Goal: Task Accomplishment & Management: Manage account settings

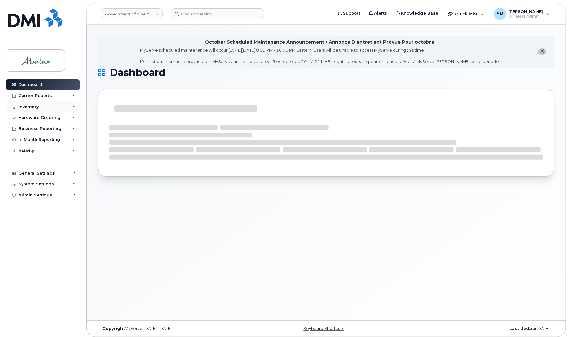
click at [29, 106] on div "Inventory" at bounding box center [29, 106] width 20 height 5
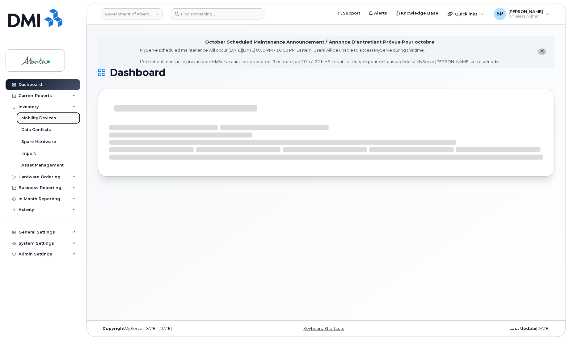
click at [35, 119] on div "Mobility Devices" at bounding box center [38, 118] width 35 height 6
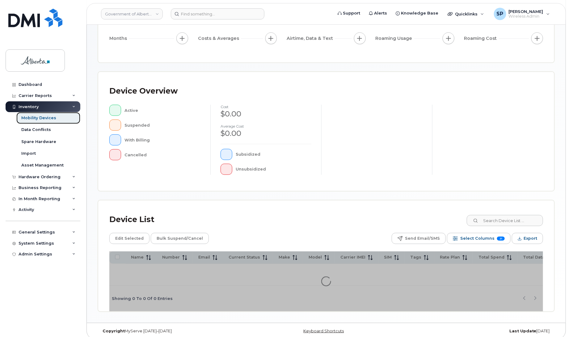
scroll to position [90, 0]
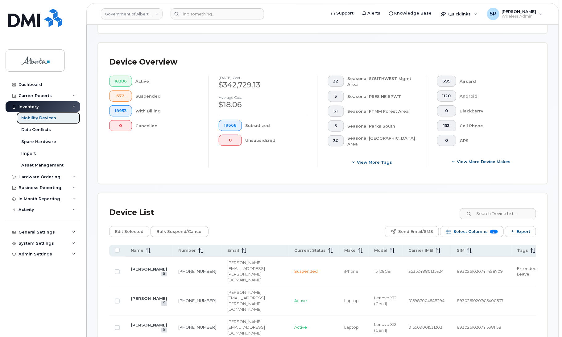
scroll to position [116, 0]
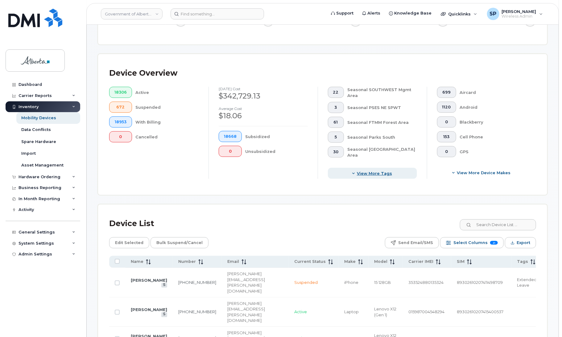
click at [374, 173] on span "View more tags" at bounding box center [374, 173] width 35 height 6
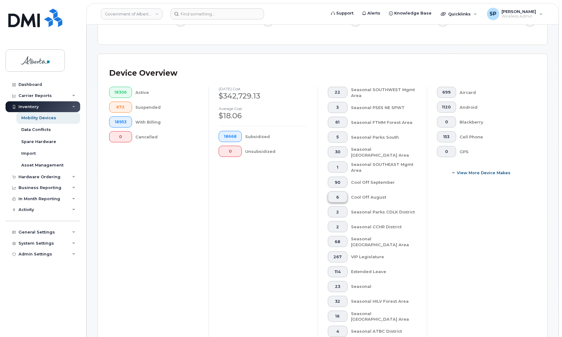
click at [338, 196] on span "6" at bounding box center [337, 197] width 9 height 5
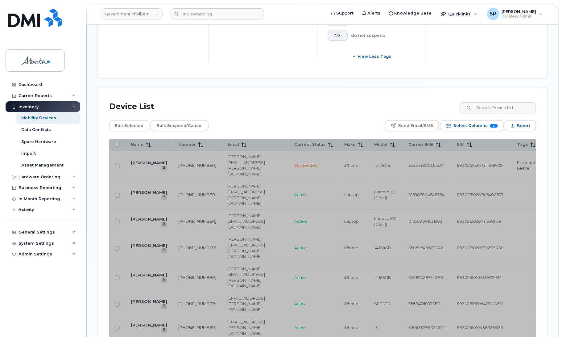
scroll to position [856, 0]
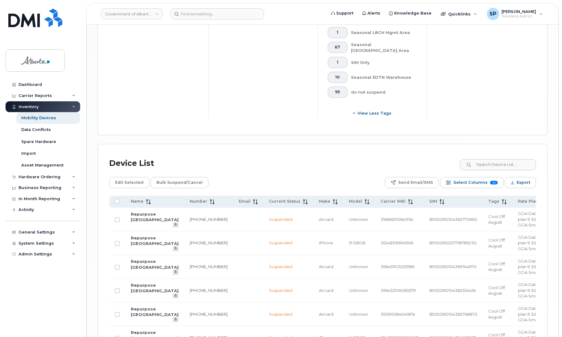
scroll to position [696, 0]
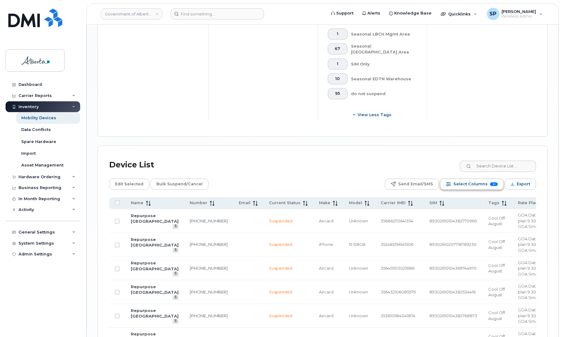
click at [476, 181] on span "Select Columns" at bounding box center [471, 183] width 34 height 9
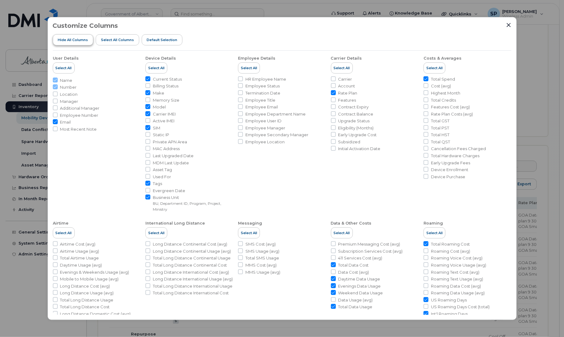
click at [80, 40] on span "Hide All Columns" at bounding box center [73, 39] width 30 height 5
checkbox input "false"
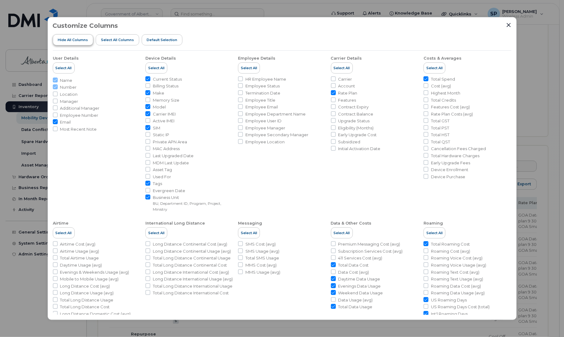
checkbox input "false"
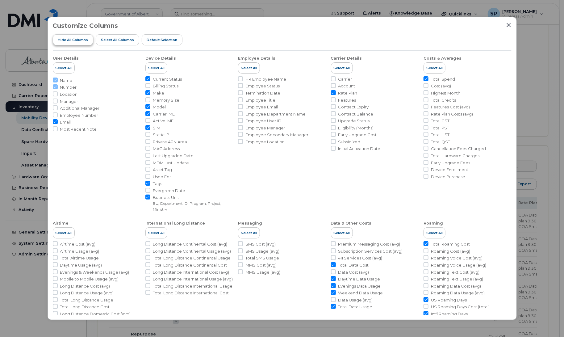
checkbox input "false"
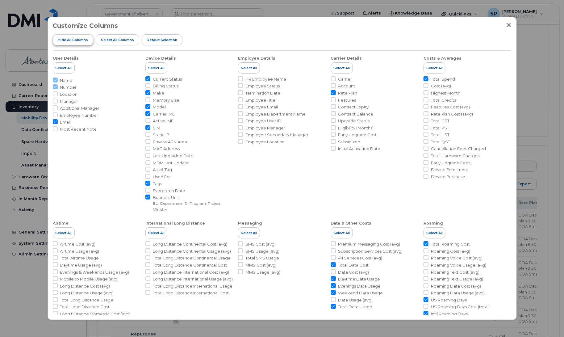
checkbox input "false"
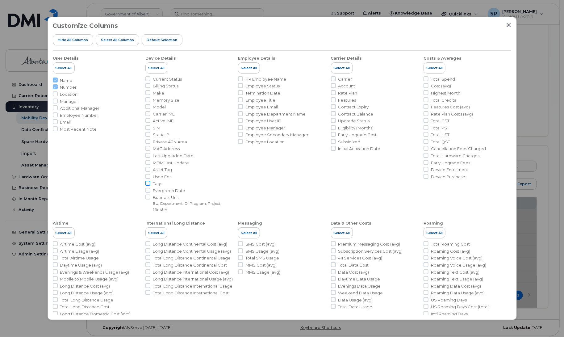
click at [147, 183] on input "Tags" at bounding box center [147, 183] width 5 height 5
checkbox input "true"
click at [147, 198] on input "Business Unit BU, Department ID, Program, Project, Ministry" at bounding box center [147, 196] width 5 height 5
checkbox input "true"
click at [510, 24] on icon "Close" at bounding box center [508, 25] width 5 height 5
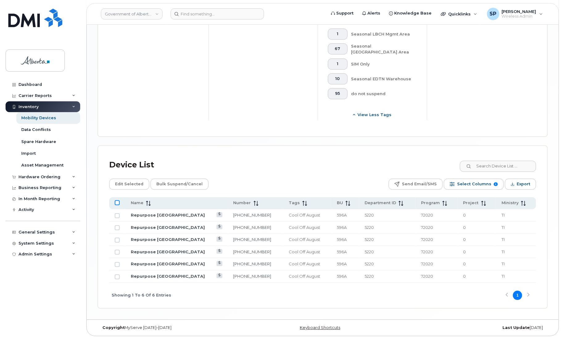
click at [118, 201] on input "All items unselected" at bounding box center [117, 202] width 5 height 5
checkbox input "true"
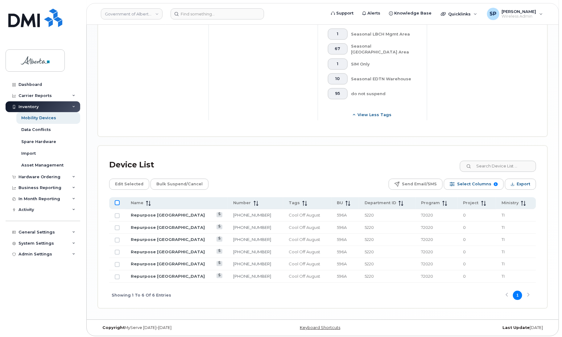
checkbox input "true"
click at [125, 182] on span "Edit Selected" at bounding box center [129, 183] width 28 height 9
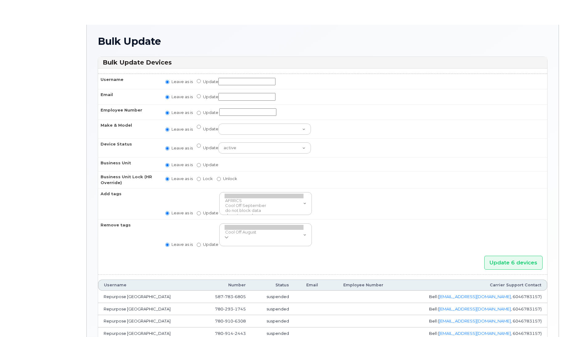
radio input "true"
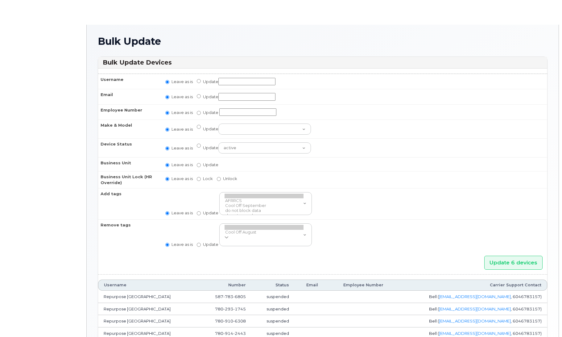
radio input "true"
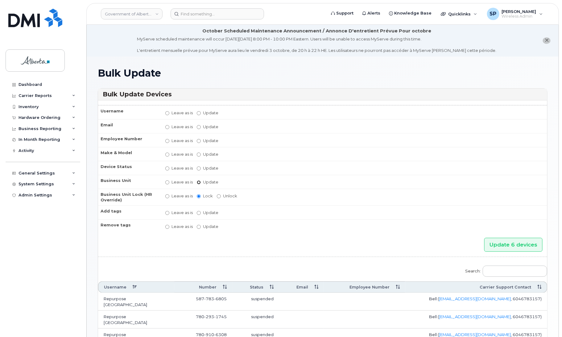
click at [199, 181] on input "Update" at bounding box center [199, 182] width 4 height 4
radio input "true"
radio input "false"
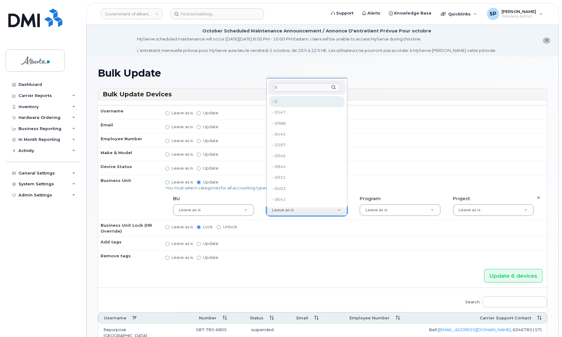
type input "0"
type input "4806341"
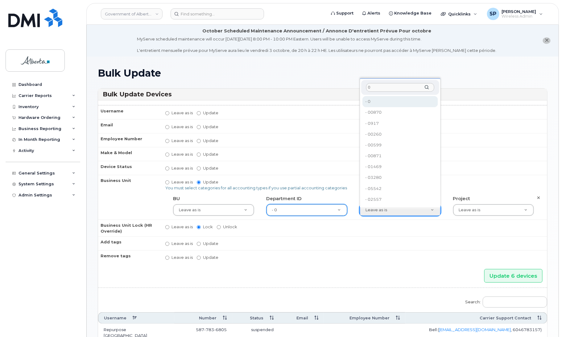
type input "0"
type input "4806366"
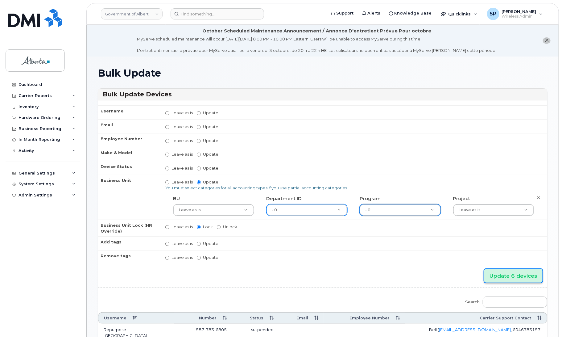
click at [506, 273] on input "Update 6 devices" at bounding box center [514, 276] width 58 height 14
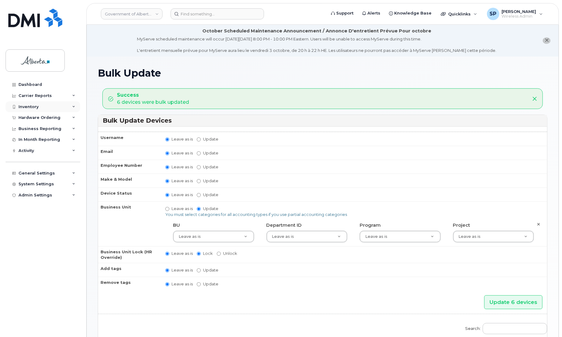
click at [30, 107] on div "Inventory" at bounding box center [29, 106] width 20 height 5
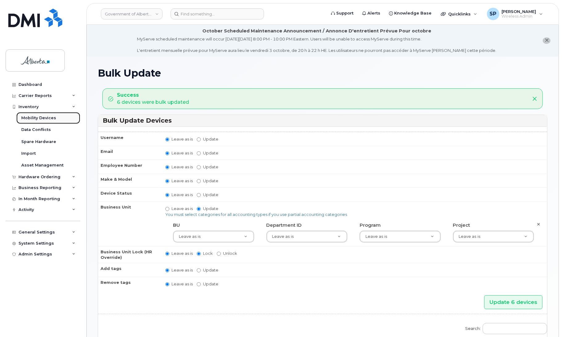
click at [29, 118] on div "Mobility Devices" at bounding box center [38, 118] width 35 height 6
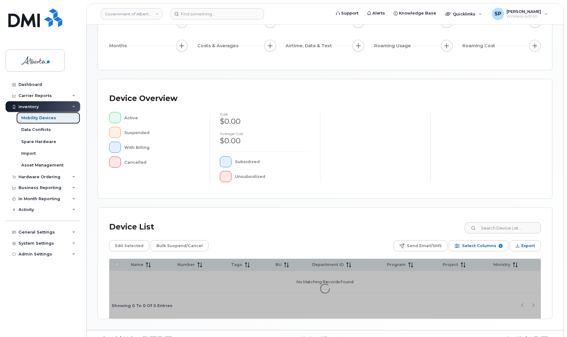
scroll to position [88, 0]
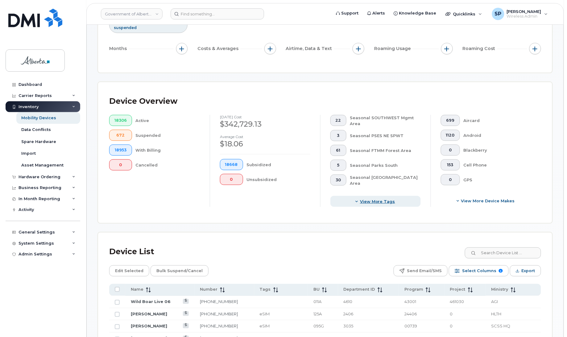
click at [383, 201] on span "View more tags" at bounding box center [377, 201] width 35 height 6
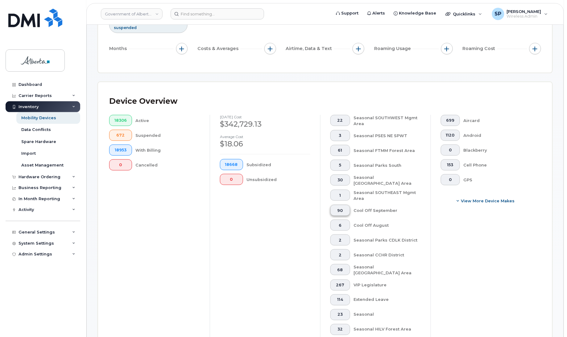
click at [340, 211] on span "90" at bounding box center [340, 210] width 9 height 5
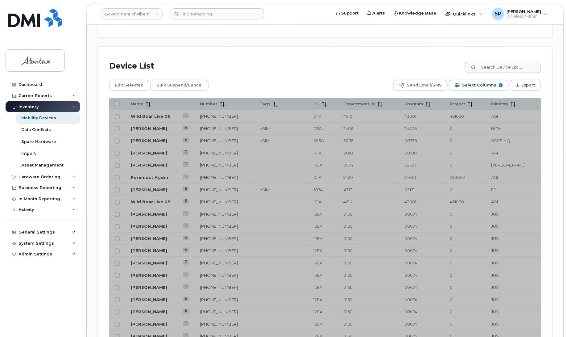
scroll to position [854, 0]
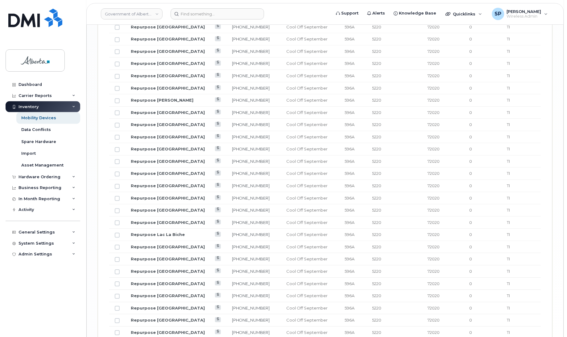
scroll to position [1237, 0]
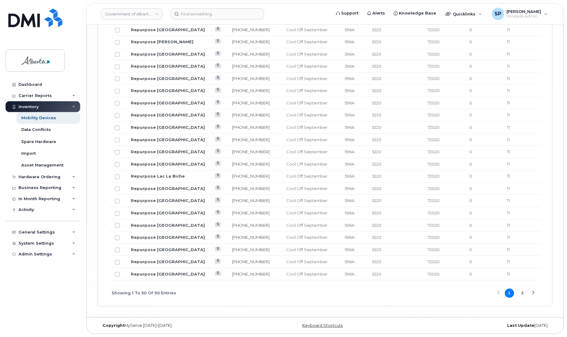
click at [524, 295] on button "2" at bounding box center [522, 292] width 9 height 9
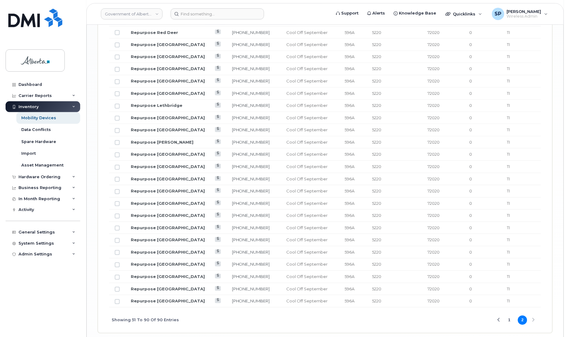
scroll to position [1115, 0]
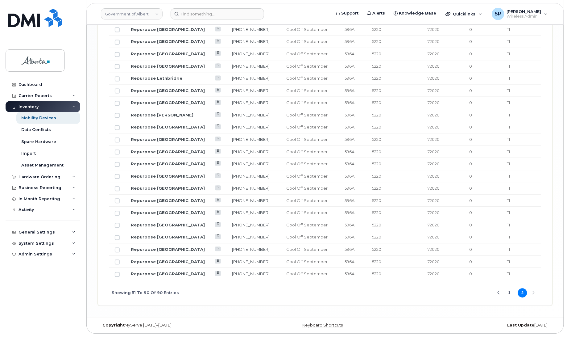
click at [510, 292] on button "1" at bounding box center [509, 292] width 9 height 9
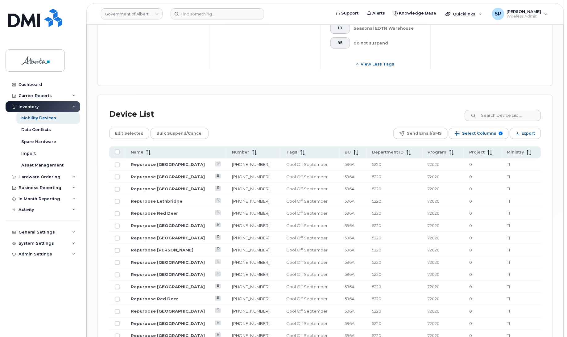
scroll to position [732, 0]
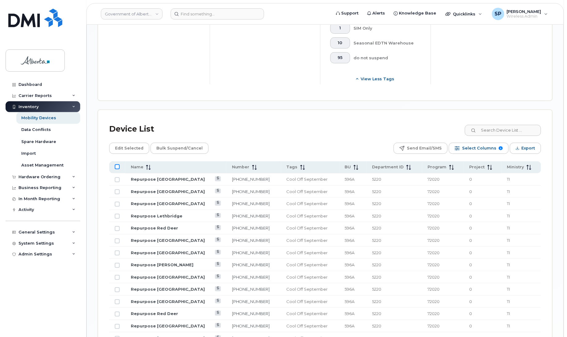
click at [116, 165] on input "All items unselected" at bounding box center [117, 166] width 5 height 5
checkbox input "true"
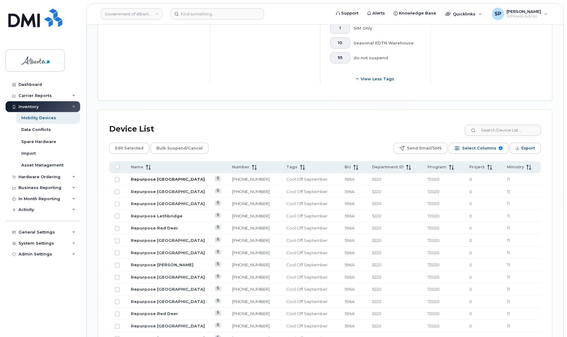
checkbox input "true"
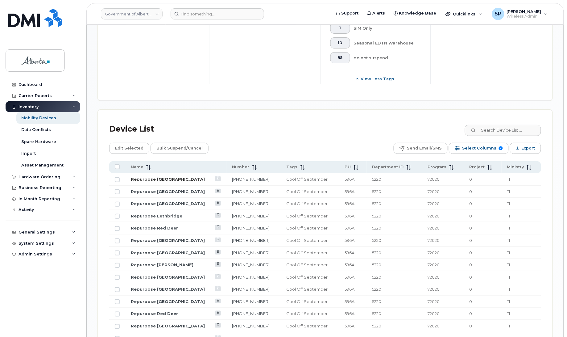
checkbox input "true"
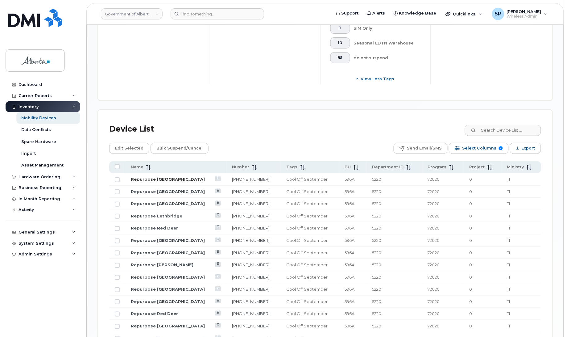
checkbox input "true"
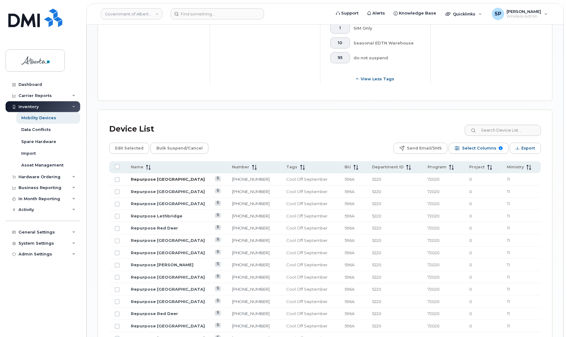
checkbox input "true"
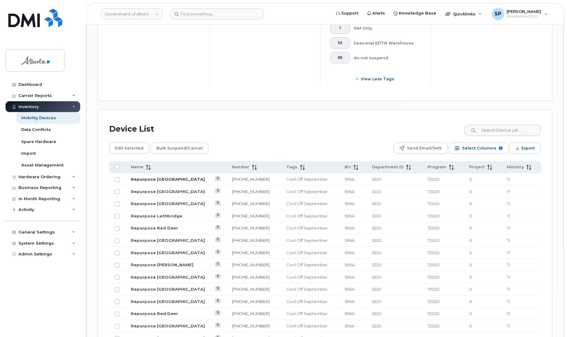
checkbox input "true"
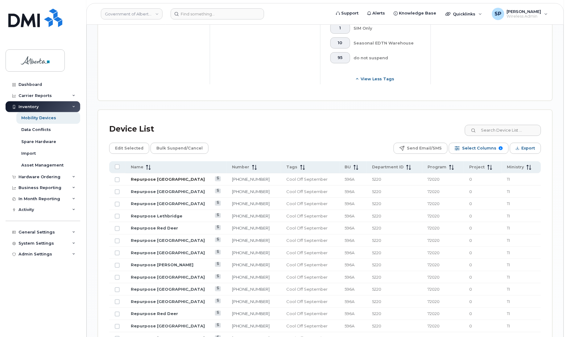
checkbox input "true"
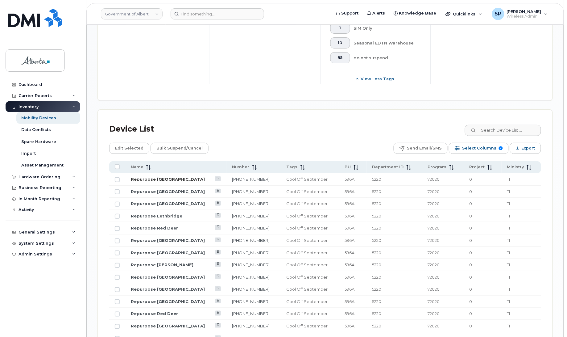
checkbox input "true"
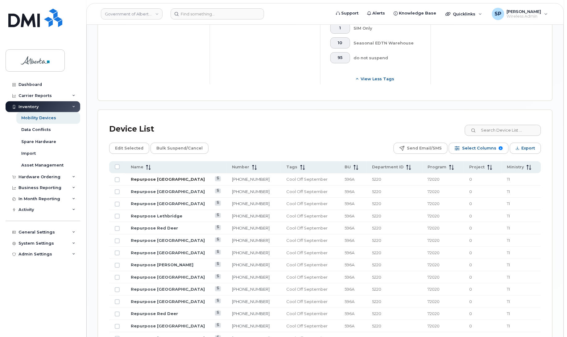
checkbox input "true"
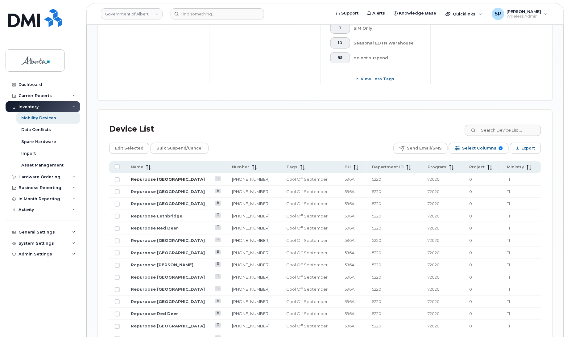
checkbox input "true"
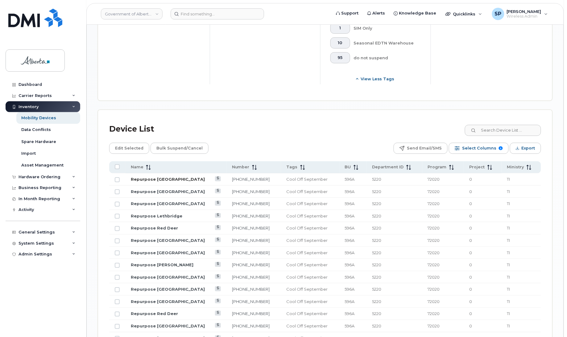
checkbox input "true"
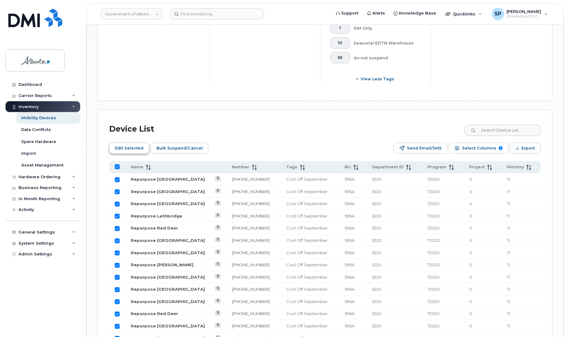
click at [133, 145] on span "Edit Selected" at bounding box center [129, 148] width 28 height 9
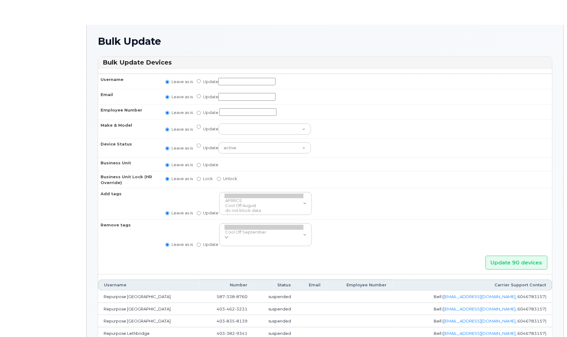
radio input "true"
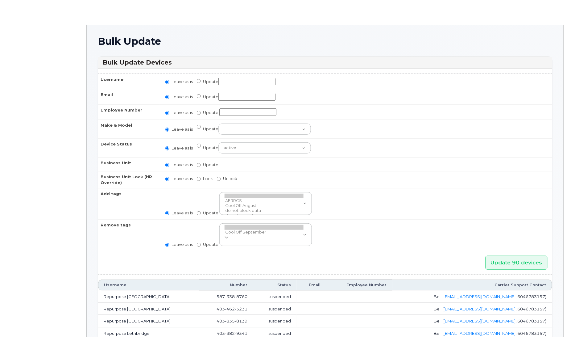
radio input "true"
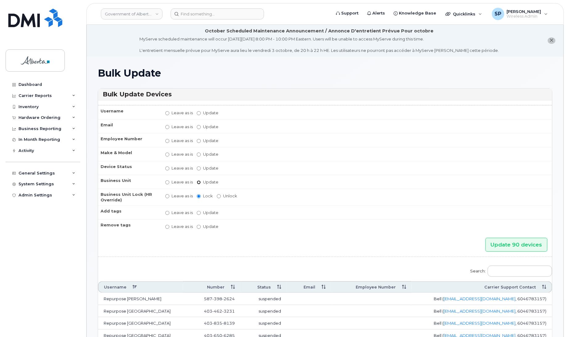
click at [198, 180] on input "Update" at bounding box center [199, 182] width 4 height 4
radio input "true"
radio input "false"
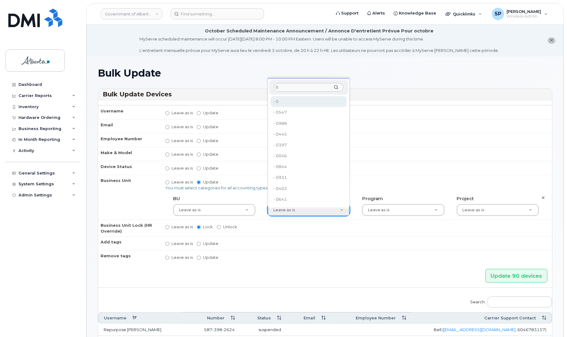
type input "0"
type input "4806341"
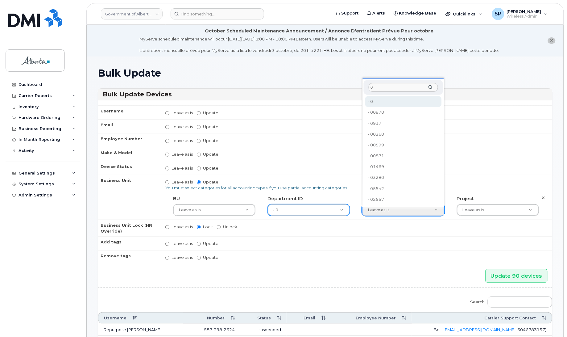
type input "0"
type input "4806366"
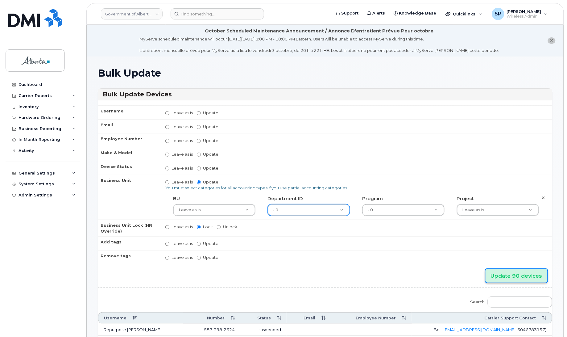
click at [512, 274] on input "Update 90 devices" at bounding box center [517, 276] width 62 height 14
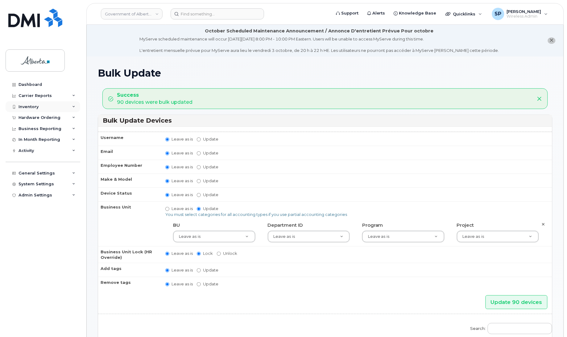
click at [30, 106] on div "Inventory" at bounding box center [29, 106] width 20 height 5
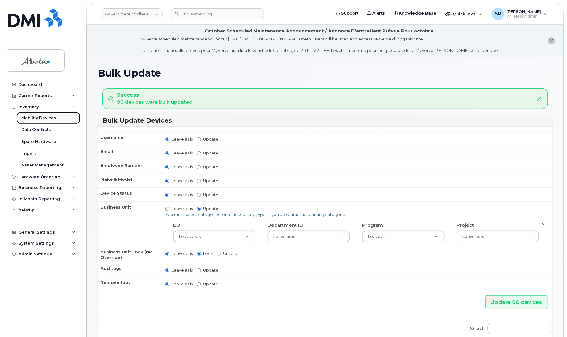
click at [31, 120] on div "Mobility Devices" at bounding box center [38, 118] width 35 height 6
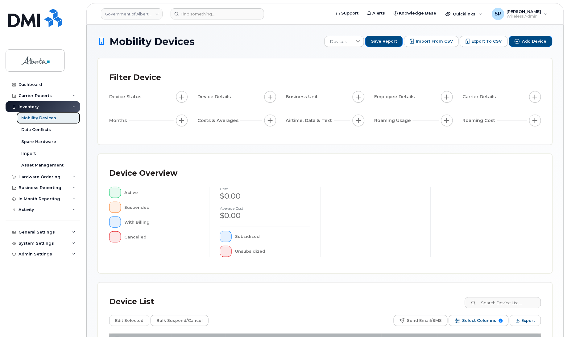
click at [51, 120] on div "Mobility Devices" at bounding box center [38, 118] width 35 height 6
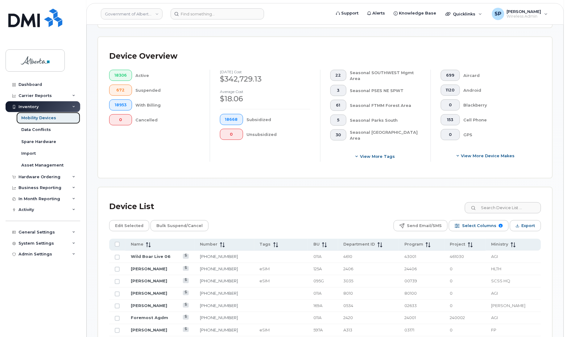
scroll to position [138, 0]
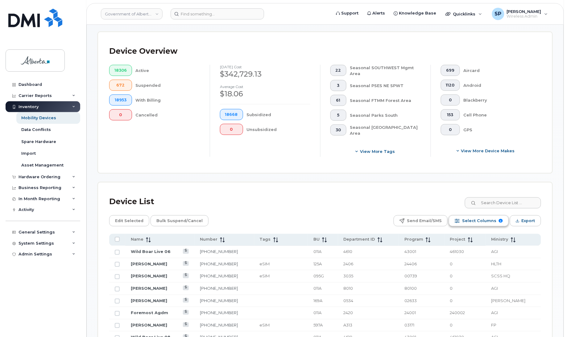
click at [483, 220] on span "Select Columns" at bounding box center [479, 220] width 34 height 9
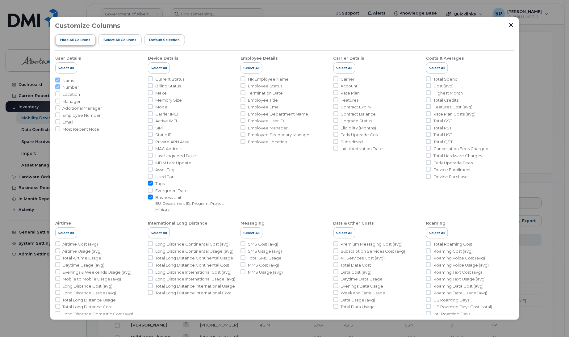
click at [74, 40] on span "Hide All Columns" at bounding box center [75, 39] width 30 height 5
checkbox input "false"
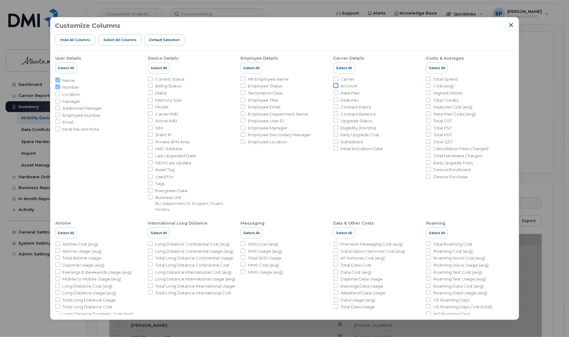
click at [335, 86] on input "Account" at bounding box center [335, 85] width 5 height 5
checkbox input "true"
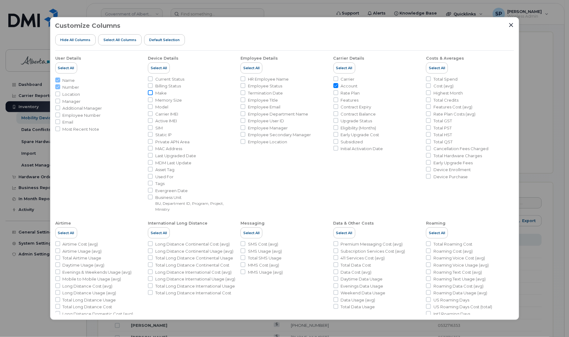
click at [150, 94] on input "Make" at bounding box center [150, 92] width 5 height 5
checkbox input "true"
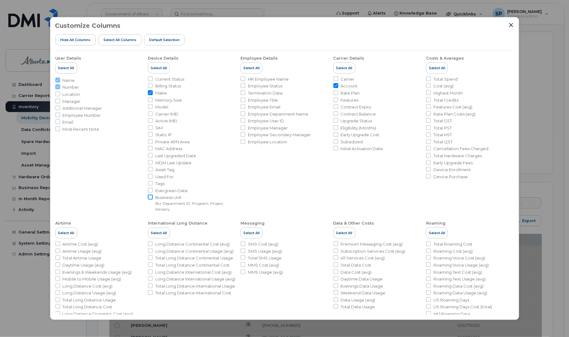
click at [150, 198] on input "Business Unit BU, Department ID, Program, Project, Ministry" at bounding box center [150, 196] width 5 height 5
checkbox input "true"
click at [511, 23] on icon "Close" at bounding box center [511, 25] width 5 height 5
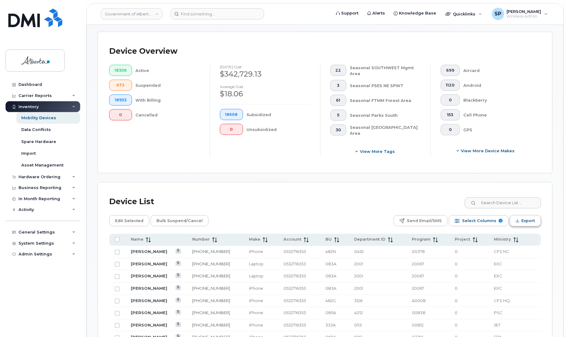
click at [527, 221] on span "Export" at bounding box center [529, 220] width 14 height 9
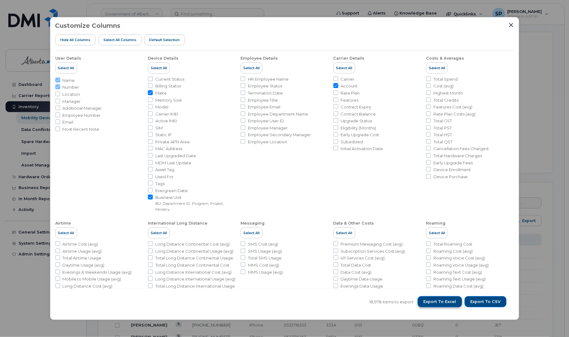
click at [442, 302] on span "Export to Excel" at bounding box center [440, 302] width 33 height 6
click at [510, 24] on icon "Close" at bounding box center [511, 25] width 4 height 4
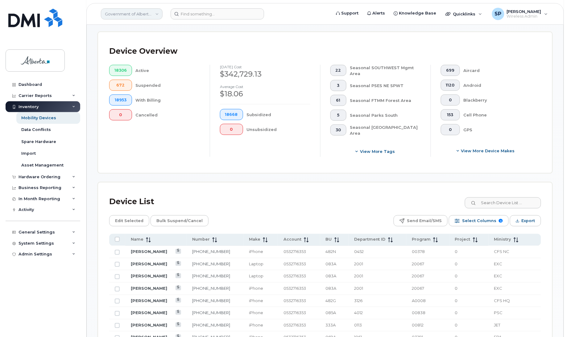
click at [118, 15] on link "Government of Alberta ([GEOGRAPHIC_DATA])" at bounding box center [132, 13] width 62 height 11
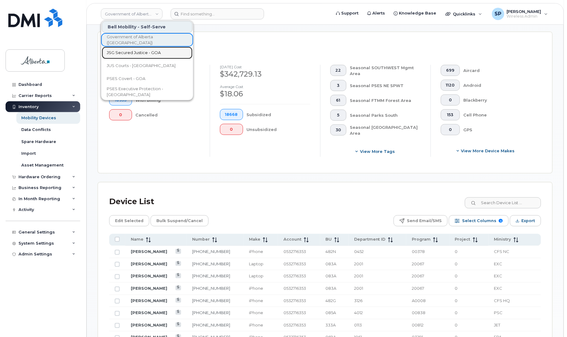
drag, startPoint x: 123, startPoint y: 52, endPoint x: 113, endPoint y: 54, distance: 10.3
click at [123, 52] on span "JSG Secured Justice - GOA" at bounding box center [134, 53] width 54 height 6
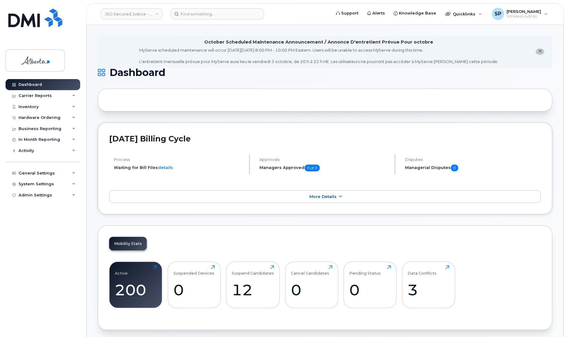
scroll to position [1, 0]
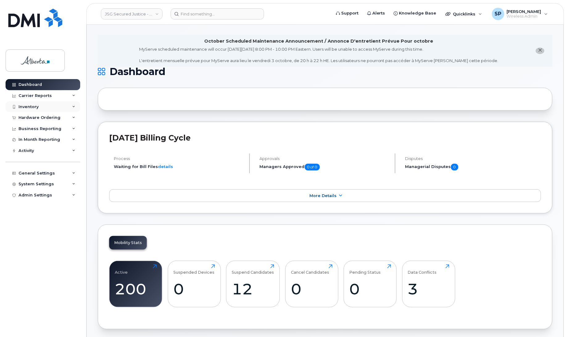
click at [27, 107] on div "Inventory" at bounding box center [29, 106] width 20 height 5
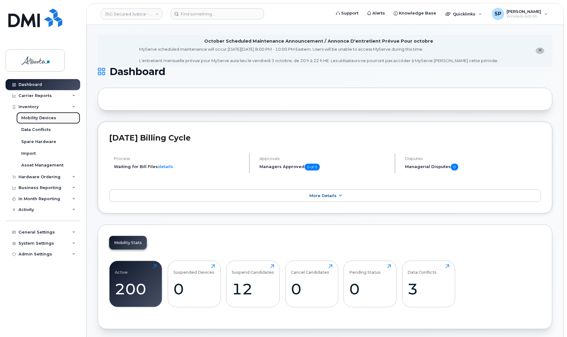
click at [28, 119] on div "Mobility Devices" at bounding box center [38, 118] width 35 height 6
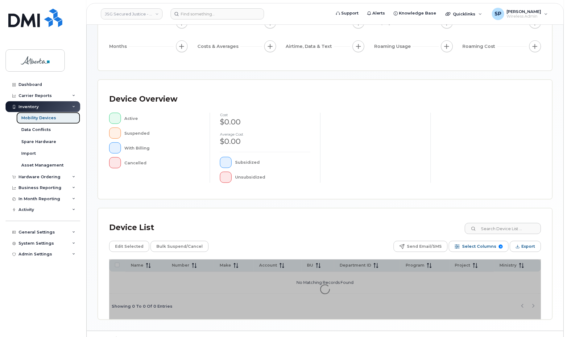
scroll to position [88, 0]
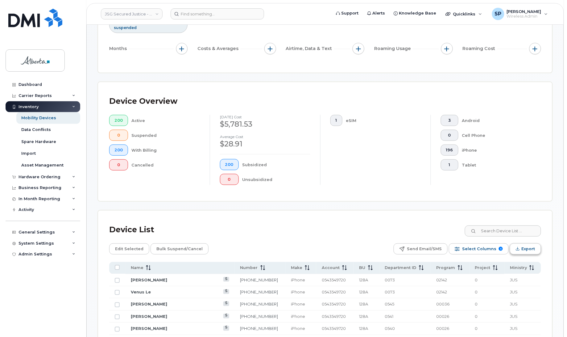
click at [526, 249] on span "Export" at bounding box center [529, 248] width 14 height 9
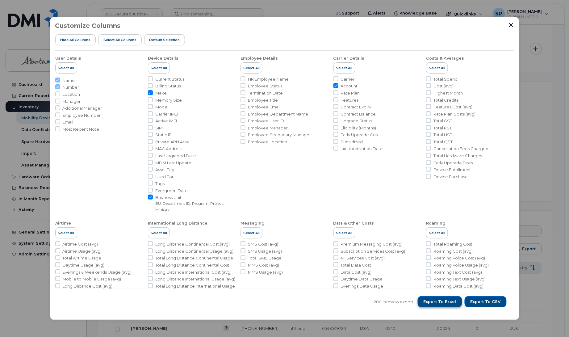
click at [451, 303] on span "Export to Excel" at bounding box center [440, 302] width 33 height 6
click at [511, 23] on icon "Close" at bounding box center [511, 25] width 5 height 5
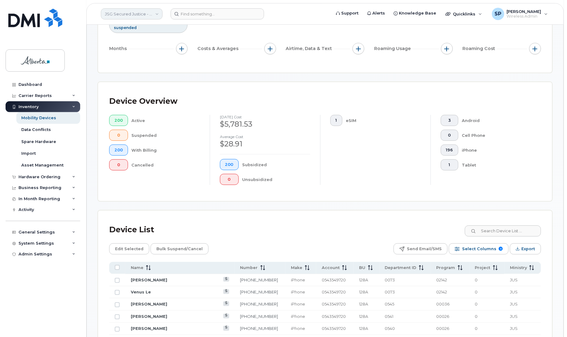
click at [135, 15] on link "JSG Secured Justice - GOA" at bounding box center [132, 13] width 62 height 11
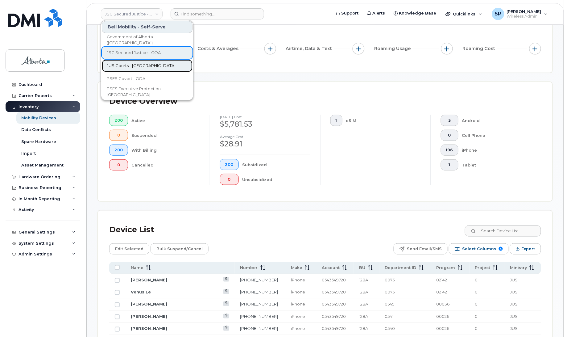
click at [130, 66] on span "JUS Courts - [GEOGRAPHIC_DATA]" at bounding box center [141, 66] width 69 height 6
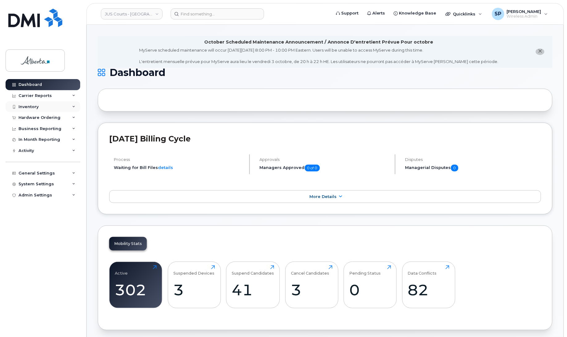
click at [29, 106] on div "Inventory" at bounding box center [29, 106] width 20 height 5
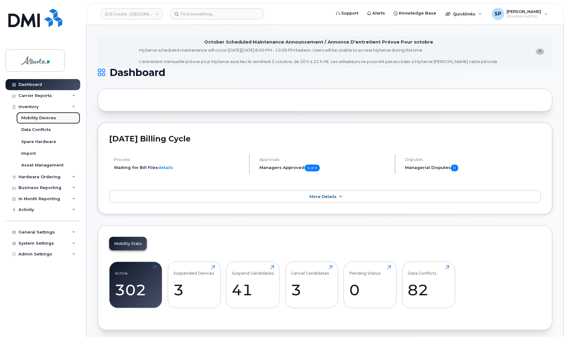
click at [33, 118] on div "Mobility Devices" at bounding box center [38, 118] width 35 height 6
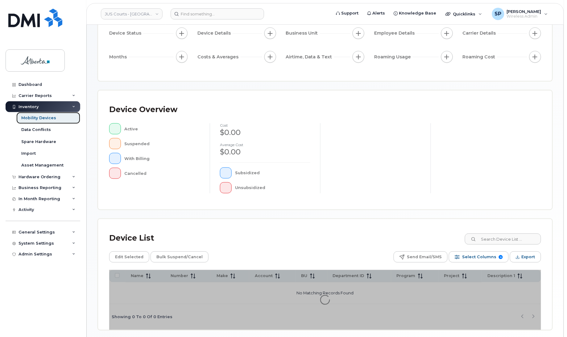
scroll to position [88, 0]
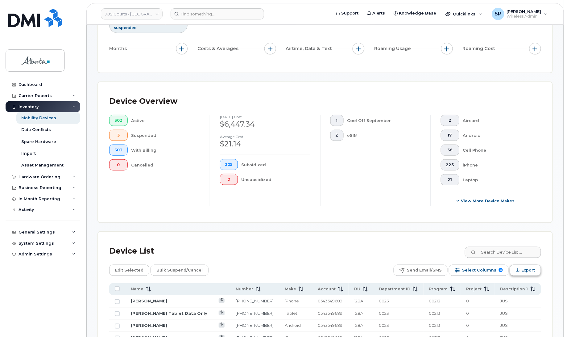
click at [530, 273] on span "Export" at bounding box center [529, 269] width 14 height 9
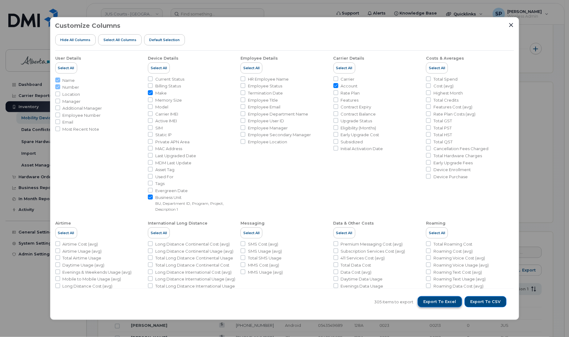
click at [449, 303] on span "Export to Excel" at bounding box center [440, 302] width 33 height 6
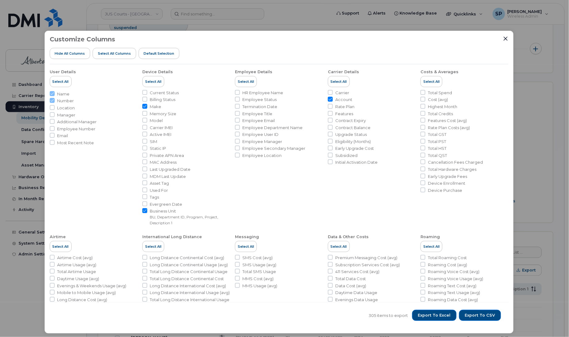
drag, startPoint x: 358, startPoint y: 31, endPoint x: 353, endPoint y: 78, distance: 46.6
click at [353, 78] on div "Customize Columns Hide All Columns Select all Columns Default Selection User De…" at bounding box center [278, 182] width 469 height 303
click at [505, 36] on icon "Close" at bounding box center [505, 38] width 5 height 5
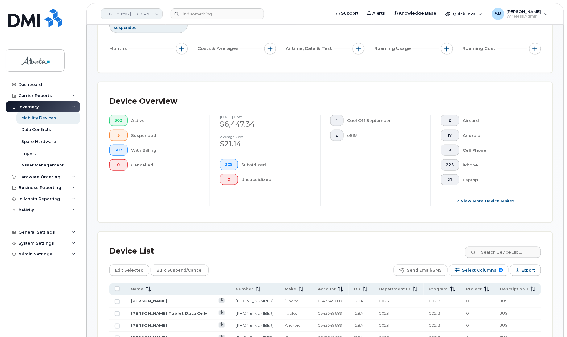
click at [128, 15] on link "JUS Courts - GOA" at bounding box center [132, 13] width 62 height 11
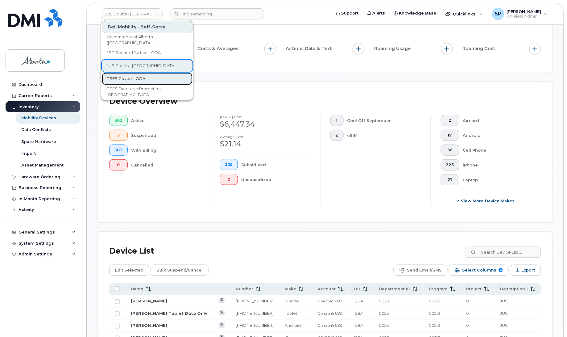
click at [125, 79] on span "PSES Covert - GOA" at bounding box center [126, 79] width 39 height 6
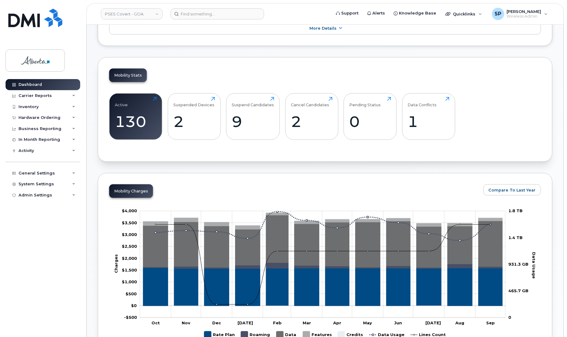
scroll to position [180, 0]
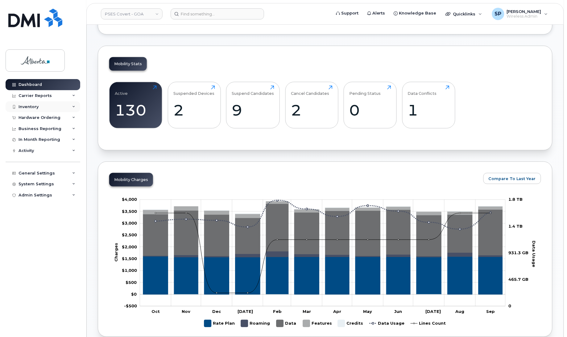
drag, startPoint x: 23, startPoint y: 107, endPoint x: 47, endPoint y: 108, distance: 24.1
click at [23, 107] on div "Inventory" at bounding box center [29, 106] width 20 height 5
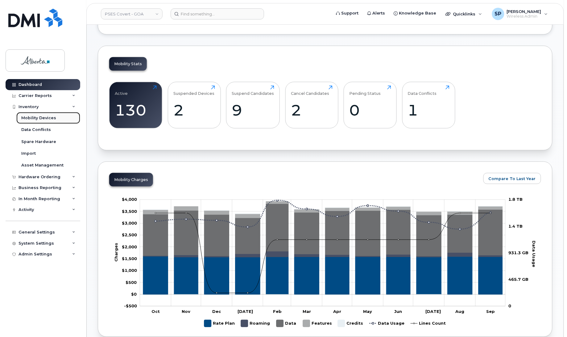
click at [42, 119] on div "Mobility Devices" at bounding box center [38, 118] width 35 height 6
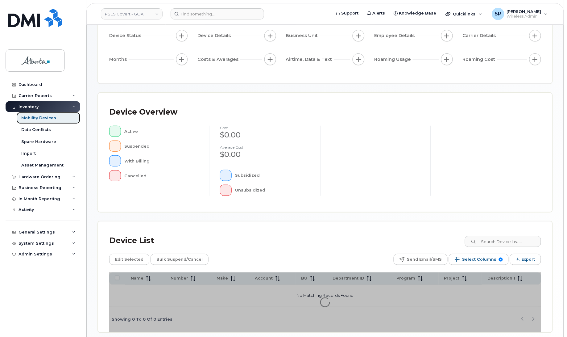
scroll to position [88, 0]
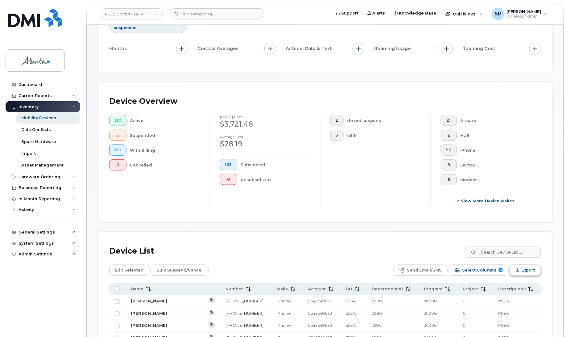
click at [528, 271] on span "Export" at bounding box center [529, 269] width 14 height 9
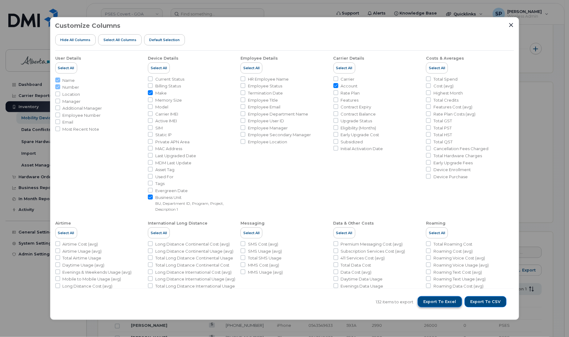
click at [438, 302] on span "Export to Excel" at bounding box center [440, 302] width 33 height 6
click at [535, 187] on div "Customize Columns Hide All Columns Select all Columns Default Selection User De…" at bounding box center [284, 168] width 569 height 337
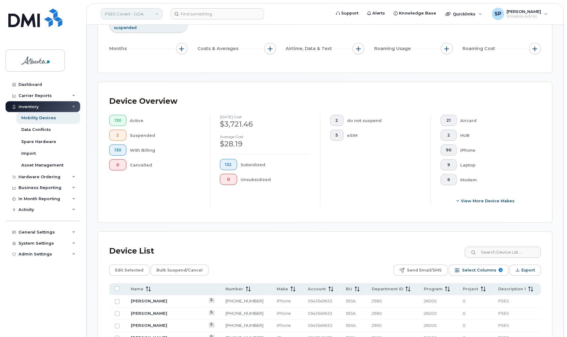
click at [119, 12] on link "PSES Covert - GOA" at bounding box center [132, 13] width 62 height 11
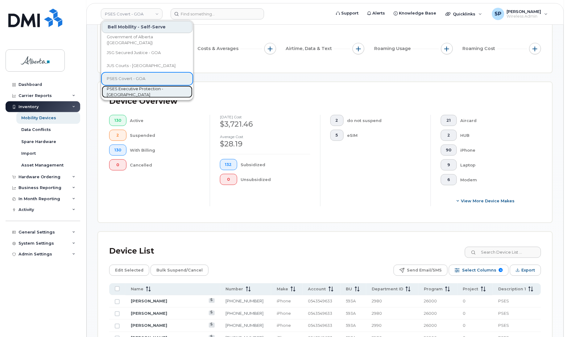
click at [115, 93] on span "PSES Executive Protection - GOA" at bounding box center [142, 92] width 71 height 12
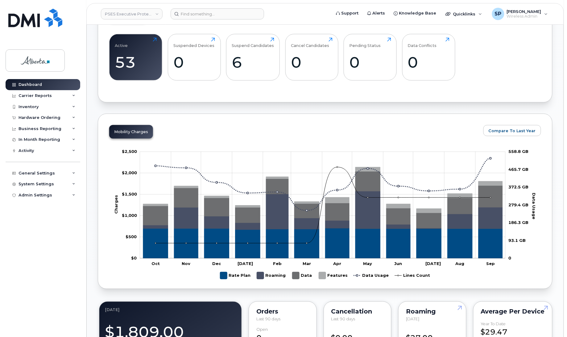
scroll to position [222, 0]
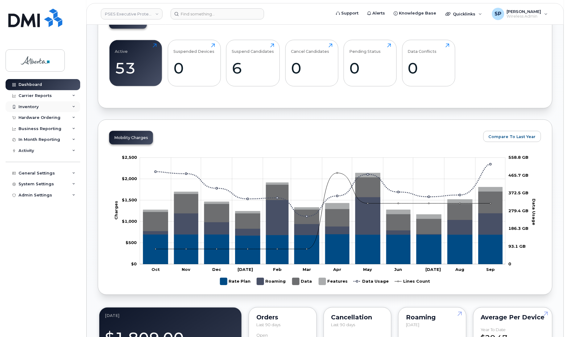
click at [16, 109] on div at bounding box center [13, 106] width 7 height 5
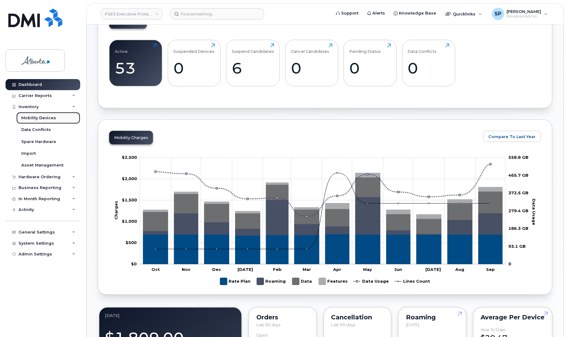
click at [40, 119] on div "Mobility Devices" at bounding box center [38, 118] width 35 height 6
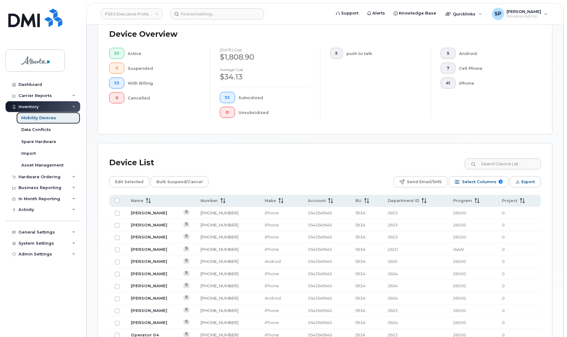
scroll to position [170, 0]
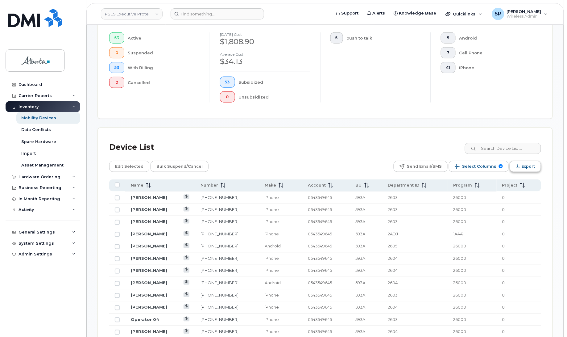
click at [525, 165] on span "Export" at bounding box center [529, 166] width 14 height 9
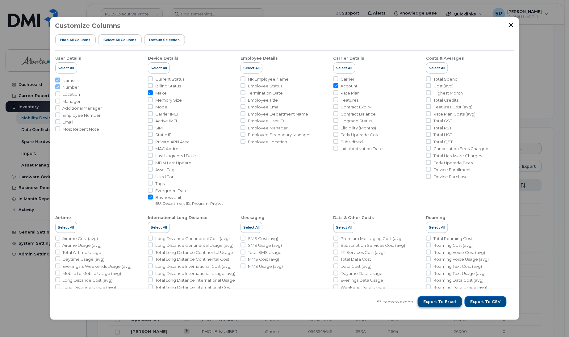
click at [442, 302] on span "Export to Excel" at bounding box center [440, 302] width 33 height 6
click at [542, 209] on div "Customize Columns Hide All Columns Select all Columns Default Selection User De…" at bounding box center [284, 168] width 569 height 337
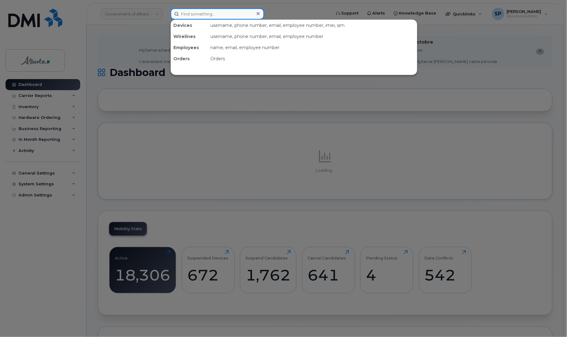
click at [205, 12] on input at bounding box center [218, 13] width 94 height 11
paste input "4033127405"
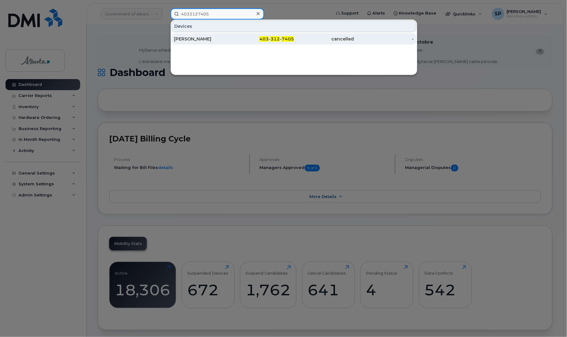
type input "4033127405"
click at [190, 42] on div "[PERSON_NAME]" at bounding box center [204, 39] width 60 height 6
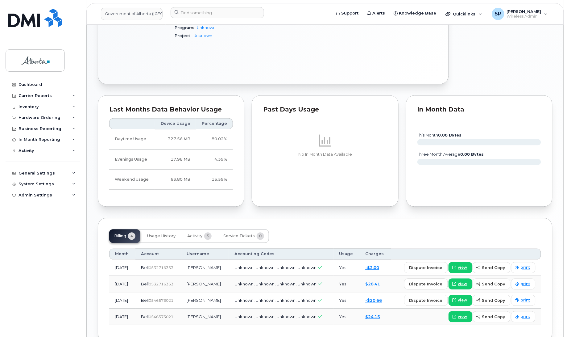
scroll to position [308, 0]
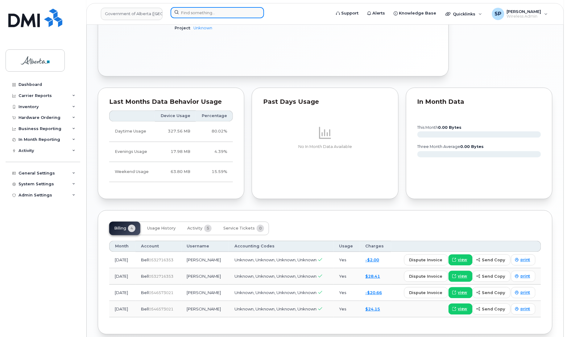
click at [210, 15] on input at bounding box center [218, 12] width 94 height 11
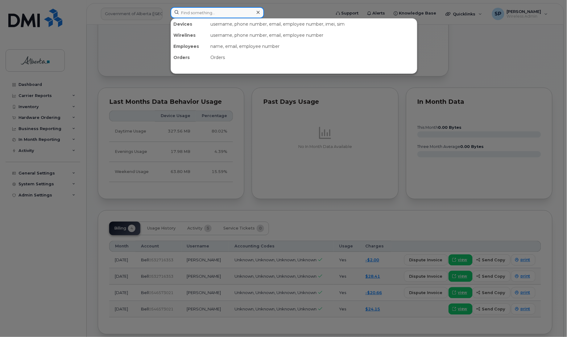
paste input "8257341487"
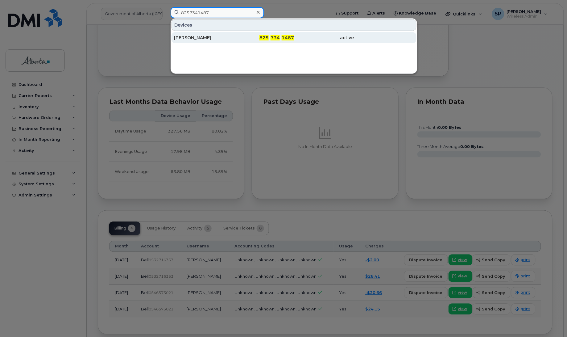
type input "8257341487"
click at [206, 37] on div "[PERSON_NAME]" at bounding box center [204, 38] width 60 height 6
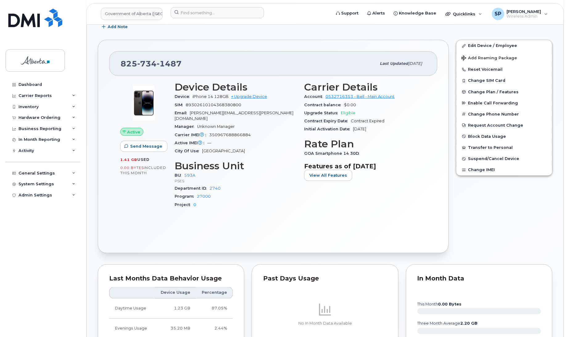
scroll to position [186, 0]
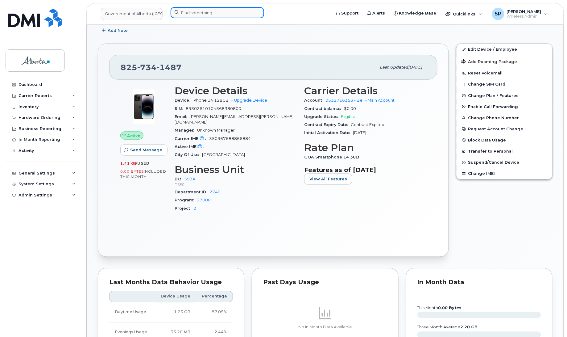
click at [192, 12] on input at bounding box center [218, 12] width 94 height 11
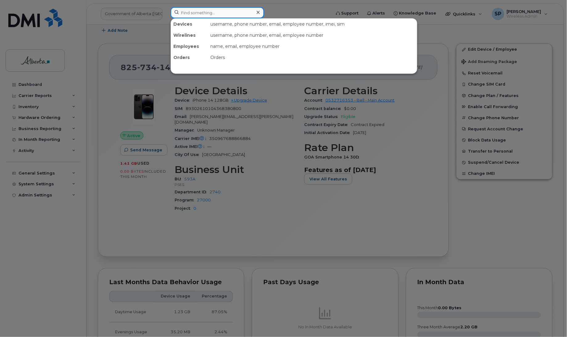
paste input "4035503540"
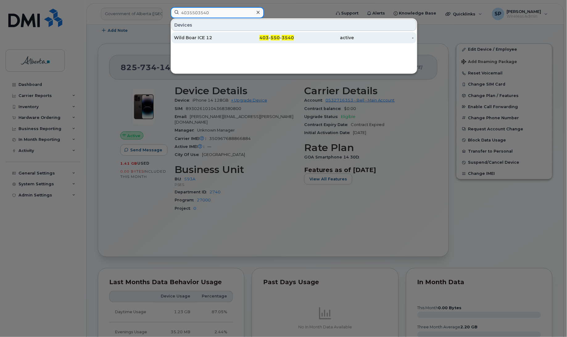
type input "4035503540"
click at [189, 38] on div "Wild Boar ICE 12" at bounding box center [204, 38] width 60 height 6
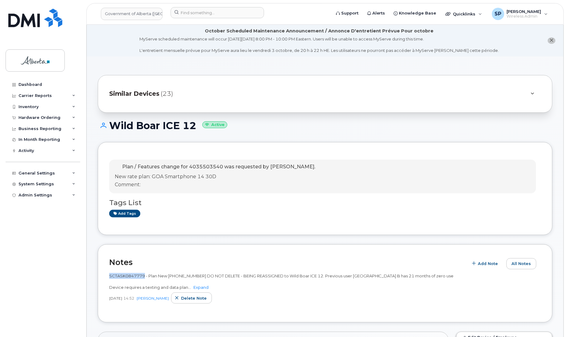
drag, startPoint x: 144, startPoint y: 274, endPoint x: 107, endPoint y: 275, distance: 36.7
click at [107, 275] on div "Notes Add Note All Notes SCTASK0847779 - Plan New (9) 4035503540 DO NOT DELETE …" at bounding box center [325, 283] width 455 height 78
copy span "SCTASK0847779"
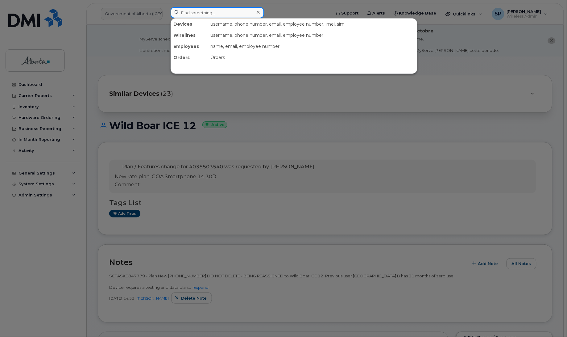
click at [198, 13] on input at bounding box center [218, 12] width 94 height 11
paste input "5873354059"
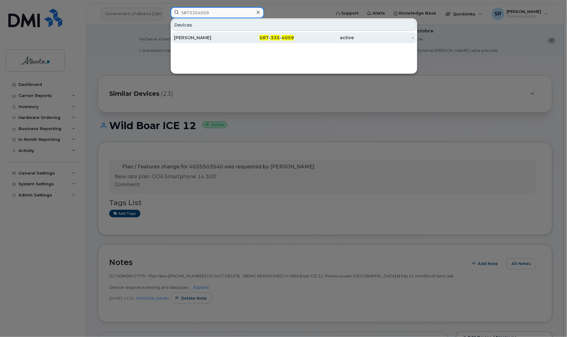
type input "5873354059"
click at [199, 39] on div "Alexandra Bennett" at bounding box center [204, 38] width 60 height 6
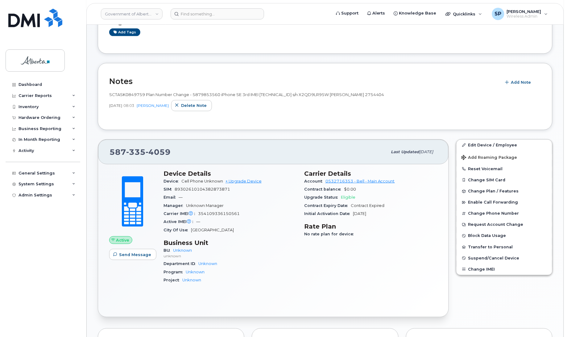
scroll to position [96, 0]
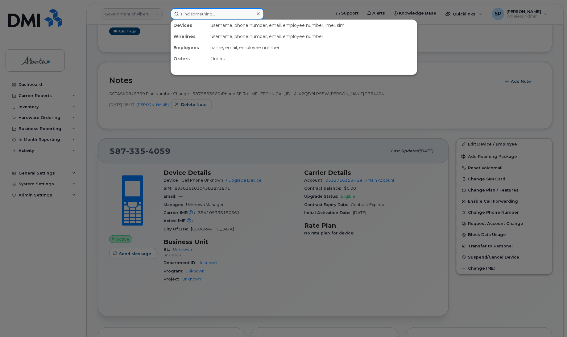
click at [235, 15] on input at bounding box center [218, 13] width 94 height 11
paste input "5873367364"
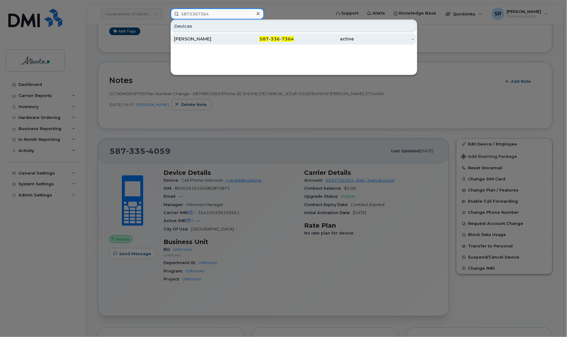
type input "5873367364"
click at [207, 38] on div "Justin Challman" at bounding box center [204, 39] width 60 height 6
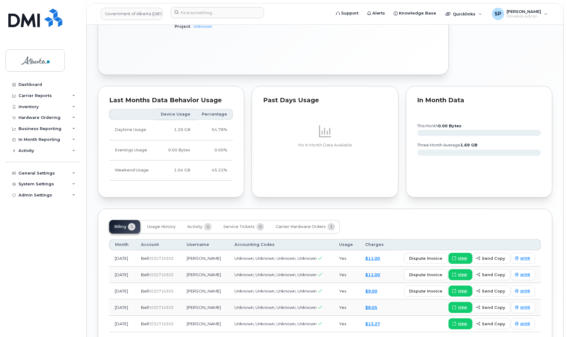
scroll to position [354, 0]
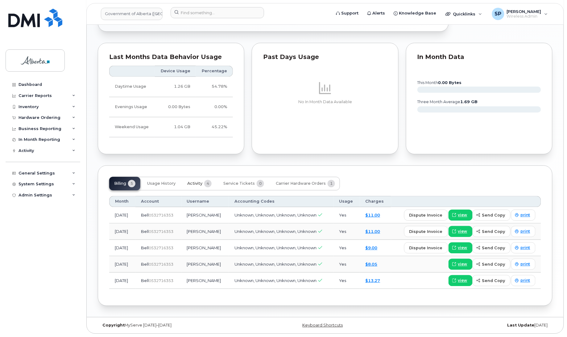
click at [195, 183] on span "Activity" at bounding box center [194, 183] width 15 height 5
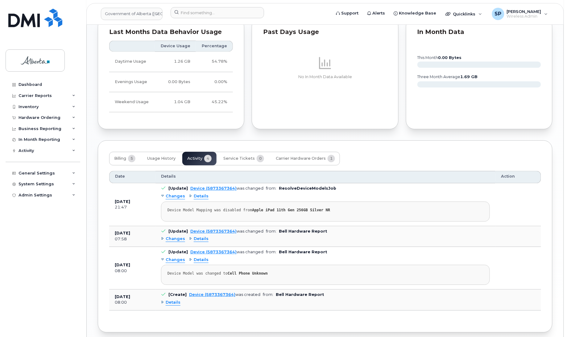
scroll to position [389, 0]
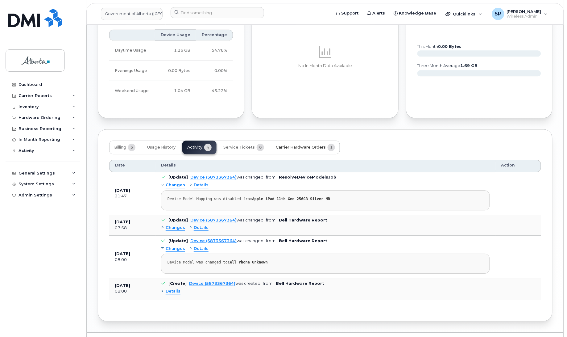
click at [306, 147] on span "Carrier Hardware Orders" at bounding box center [301, 147] width 50 height 5
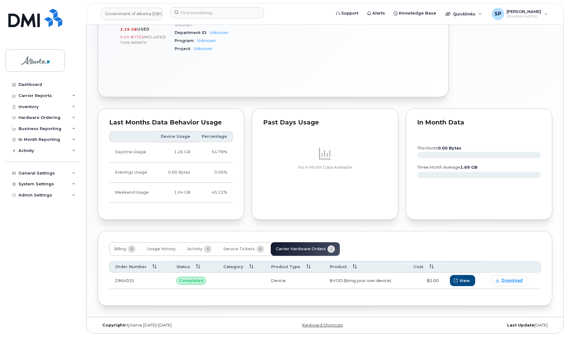
scroll to position [289, 0]
drag, startPoint x: 136, startPoint y: 280, endPoint x: 115, endPoint y: 283, distance: 21.2
click at [115, 283] on td "2964035" at bounding box center [140, 281] width 62 height 16
copy td "2964035"
click at [462, 280] on span "View" at bounding box center [465, 281] width 10 height 6
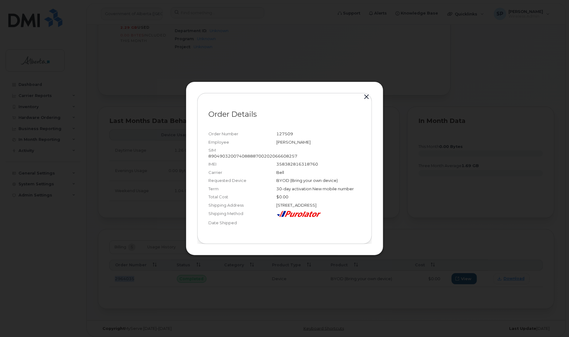
click at [366, 94] on button "button" at bounding box center [366, 97] width 9 height 9
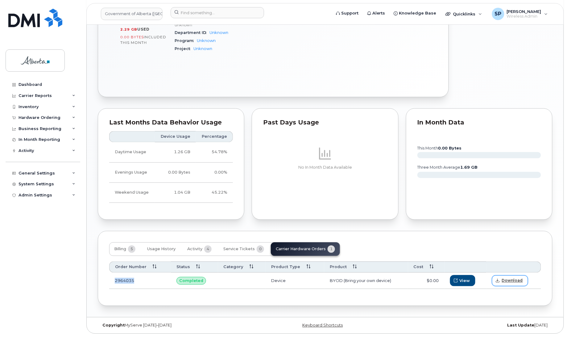
click at [510, 280] on span "Download" at bounding box center [512, 281] width 21 height 6
click at [166, 248] on span "Usage History" at bounding box center [161, 249] width 28 height 5
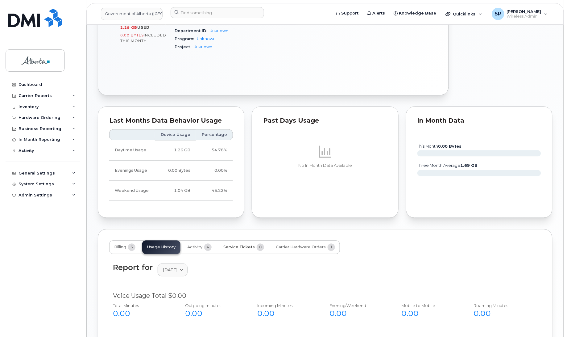
click at [233, 249] on span "Service Tickets" at bounding box center [238, 247] width 31 height 5
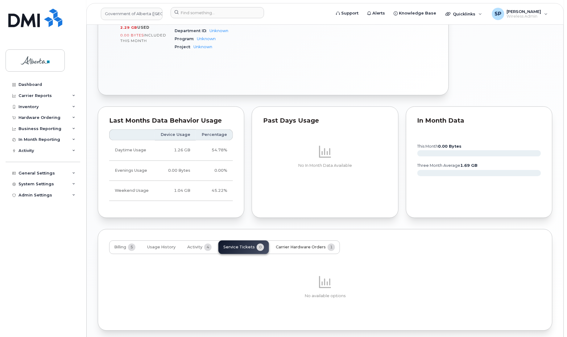
click at [295, 245] on button "Carrier Hardware Orders 1" at bounding box center [305, 247] width 69 height 14
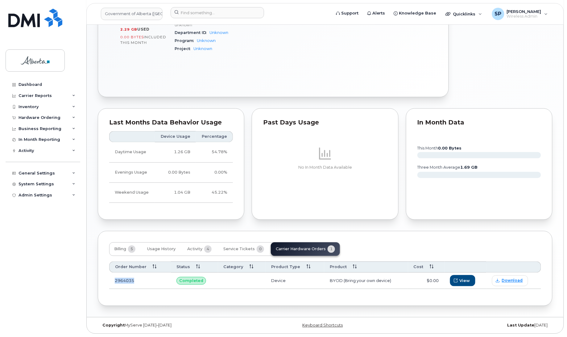
drag, startPoint x: 141, startPoint y: 280, endPoint x: 113, endPoint y: 280, distance: 28.4
click at [113, 280] on td "2964035" at bounding box center [140, 281] width 62 height 16
copy td "2964035"
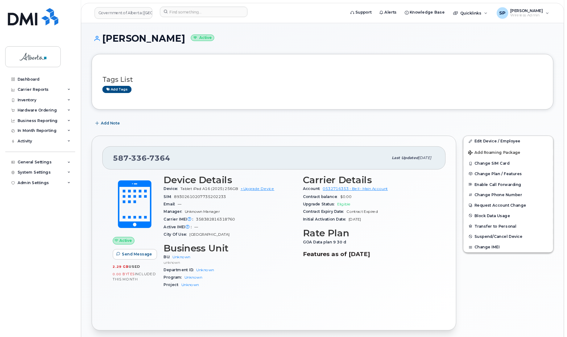
scroll to position [32, 0]
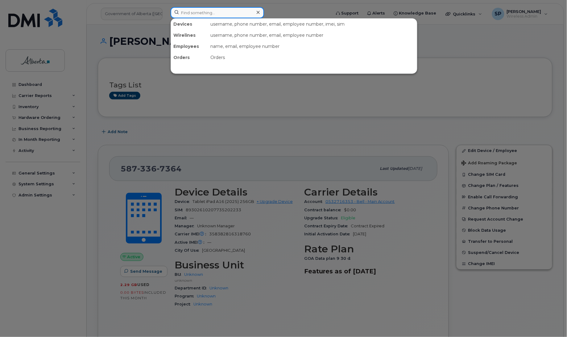
click at [192, 10] on input at bounding box center [218, 12] width 94 height 11
paste input "5873410902"
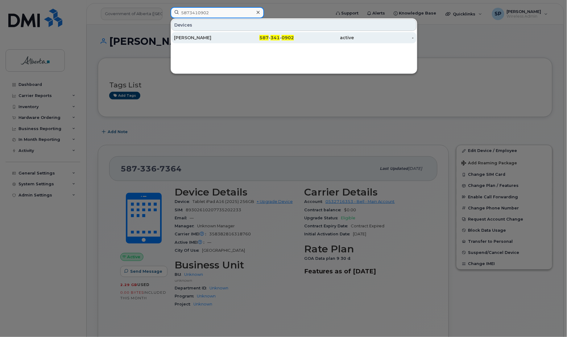
type input "5873410902"
click at [198, 36] on div "[PERSON_NAME]" at bounding box center [204, 38] width 60 height 6
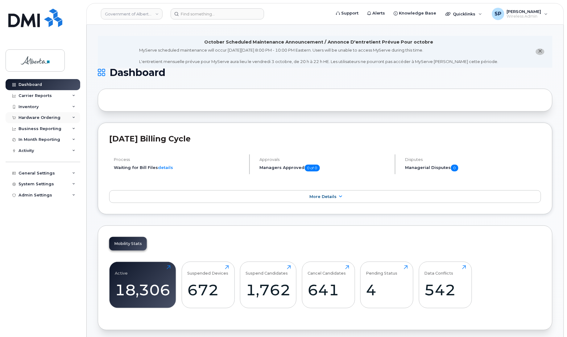
click at [40, 119] on div "Hardware Ordering" at bounding box center [40, 117] width 42 height 5
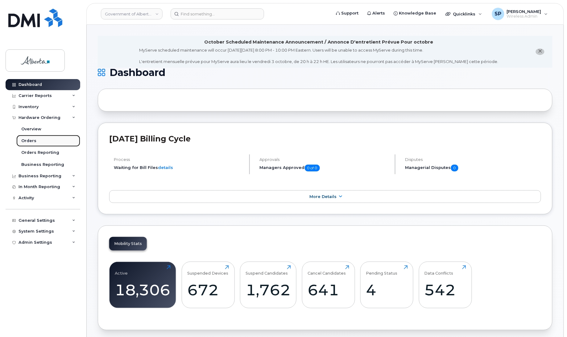
click at [31, 144] on div "Orders" at bounding box center [28, 141] width 15 height 6
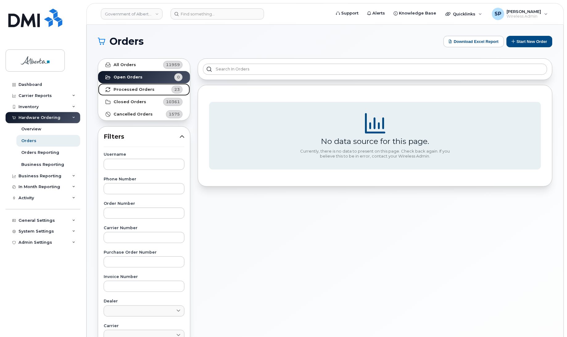
click at [135, 90] on strong "Processed Orders" at bounding box center [134, 89] width 41 height 5
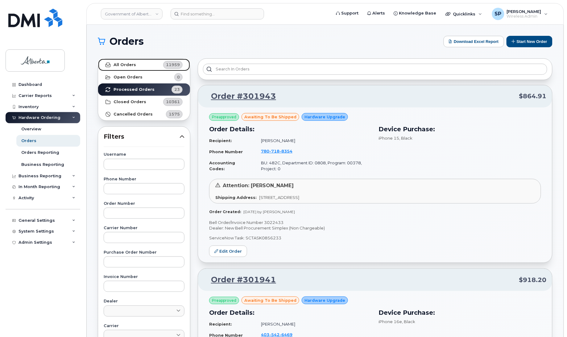
click at [129, 63] on strong "All Orders" at bounding box center [125, 64] width 23 height 5
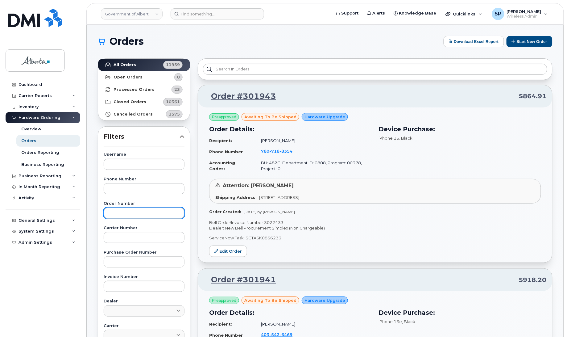
click at [124, 210] on input "text" at bounding box center [144, 212] width 81 height 11
paste input "2964035"
type input "2964035"
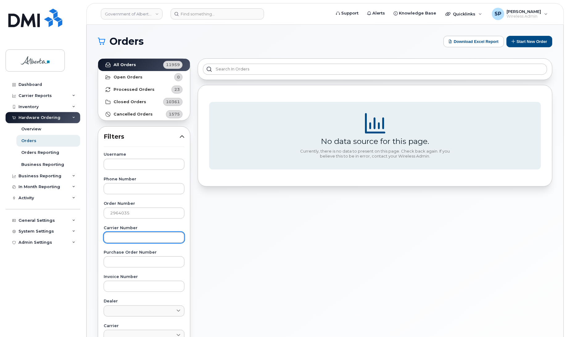
click at [134, 234] on input "text" at bounding box center [144, 237] width 81 height 11
paste input "2964035"
type input "2964035"
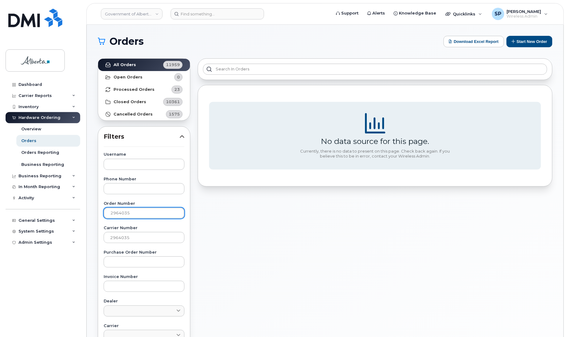
drag, startPoint x: 136, startPoint y: 212, endPoint x: 84, endPoint y: 211, distance: 51.9
click at [85, 211] on body "Government of [GEOGRAPHIC_DATA] (GOA) Support Alerts Knowledge Base Quicklinks …" at bounding box center [283, 258] width 567 height 516
click at [128, 62] on strong "All Orders" at bounding box center [125, 64] width 23 height 5
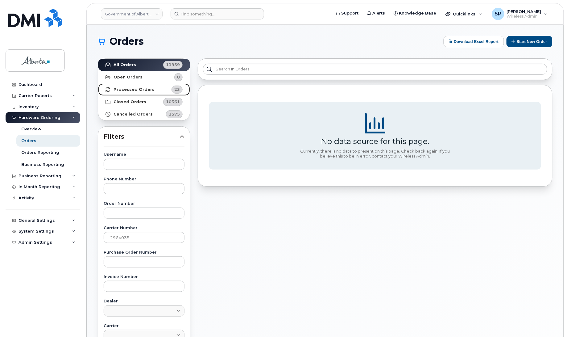
click at [127, 89] on strong "Processed Orders" at bounding box center [134, 89] width 41 height 5
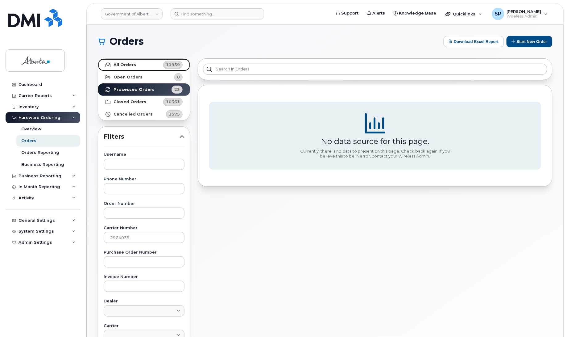
click at [126, 65] on strong "All Orders" at bounding box center [125, 64] width 23 height 5
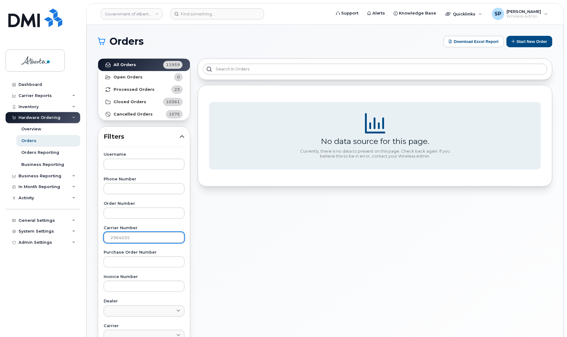
drag, startPoint x: 140, startPoint y: 235, endPoint x: 100, endPoint y: 238, distance: 39.6
click at [100, 238] on div "Username Phone Number Order Number Carrier Number 2964035 Purchase Order Number…" at bounding box center [144, 295] width 96 height 286
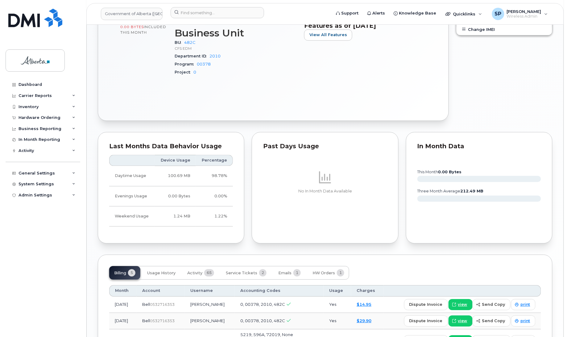
scroll to position [426, 0]
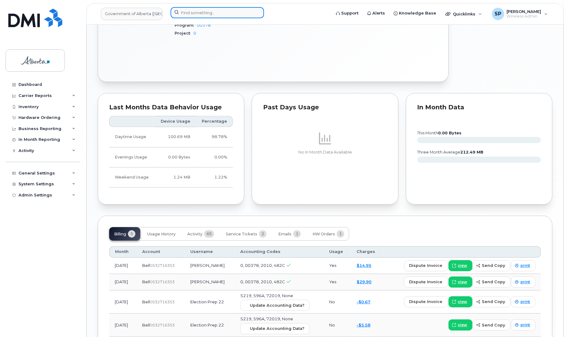
click at [208, 12] on input at bounding box center [218, 12] width 94 height 11
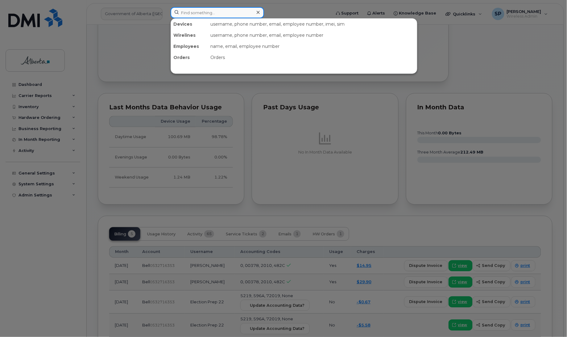
paste input "Trevor Pratt"
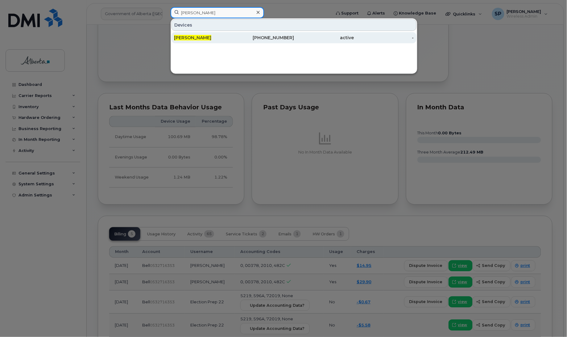
type input "Trevor Pratt"
click at [199, 37] on span "Trevor Pratt" at bounding box center [192, 38] width 37 height 6
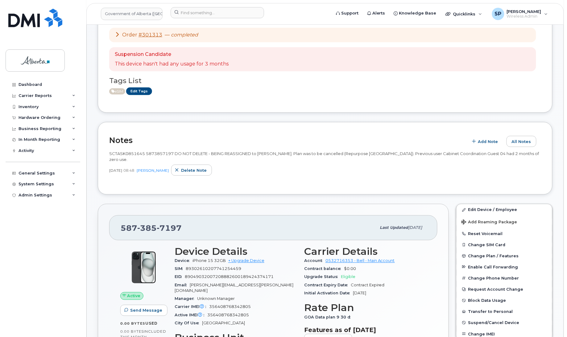
scroll to position [113, 0]
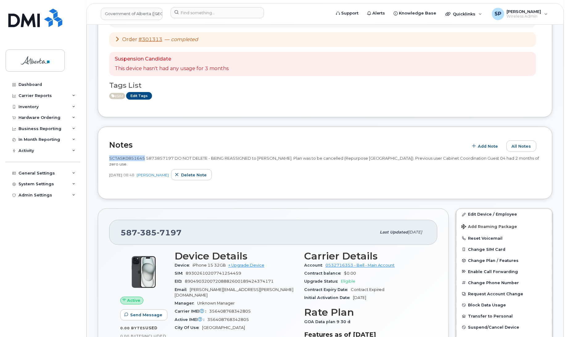
drag, startPoint x: 145, startPoint y: 158, endPoint x: 109, endPoint y: 160, distance: 36.2
click at [109, 160] on span "SCTASK0851645 5873857197 DO NOT DELETE - BEING REASSIGNED to Trevor Pratt. Plan…" at bounding box center [324, 161] width 430 height 11
copy span "SCTASK0851645"
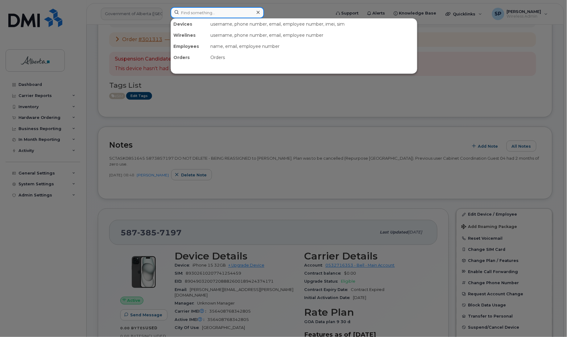
click at [196, 8] on input at bounding box center [218, 12] width 94 height 11
paste input "Leah Turner"
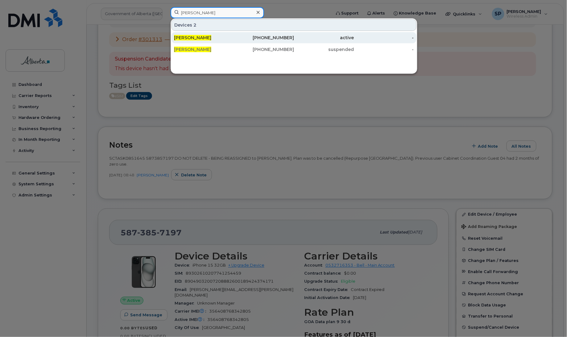
type input "Leah Turner"
click at [193, 38] on span "Leah Turner" at bounding box center [192, 38] width 37 height 6
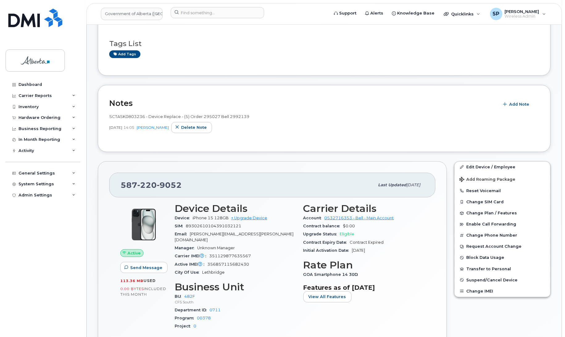
scroll to position [140, 0]
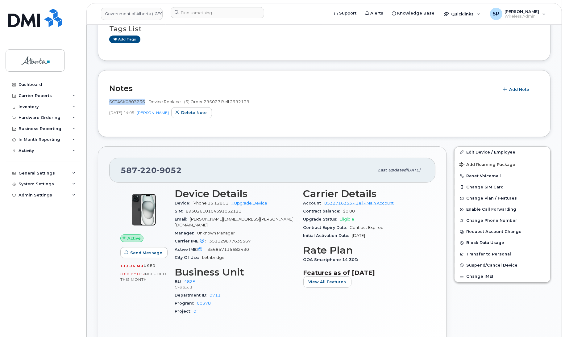
drag, startPoint x: 144, startPoint y: 101, endPoint x: 109, endPoint y: 100, distance: 35.5
click at [109, 100] on span "SCTASK0803236 - Device Replace - (5) Order 295027 Bell 2992139" at bounding box center [179, 101] width 140 height 5
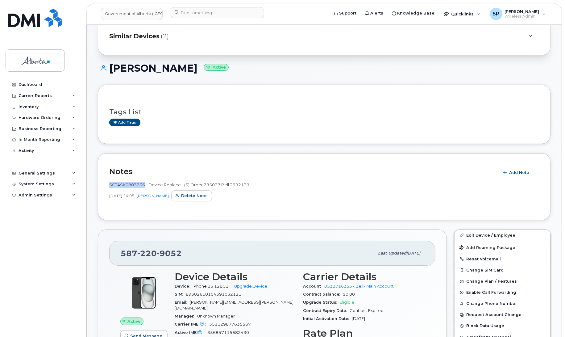
scroll to position [42, 0]
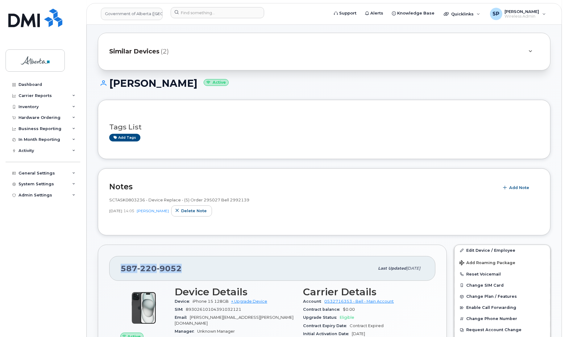
drag, startPoint x: 182, startPoint y: 268, endPoint x: 120, endPoint y: 267, distance: 61.7
click at [120, 267] on div "[PHONE_NUMBER] Last updated [DATE]" at bounding box center [272, 268] width 326 height 25
copy span "[PHONE_NUMBER]"
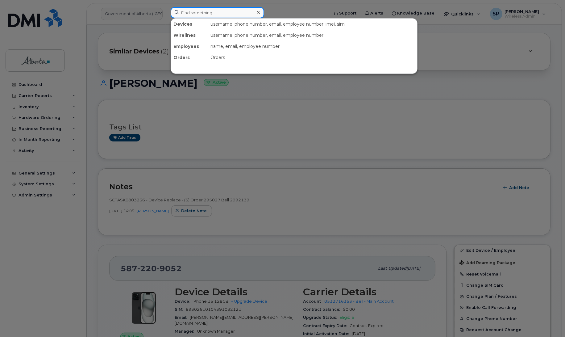
click at [184, 12] on input at bounding box center [218, 12] width 94 height 11
paste input "7802385182"
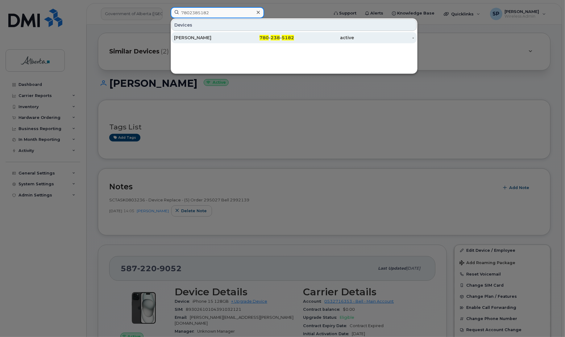
type input "7802385182"
click at [191, 39] on div "[PERSON_NAME]" at bounding box center [204, 38] width 60 height 6
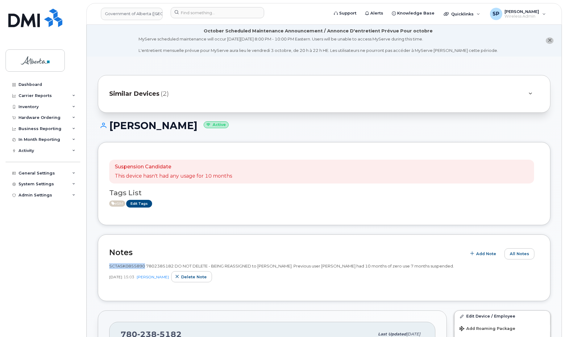
drag, startPoint x: 144, startPoint y: 266, endPoint x: 110, endPoint y: 267, distance: 34.6
click at [110, 267] on span "SCTASK0855890 7802385182 DO NOT DELETE - BEING REASSIGNED to [PERSON_NAME]. Pre…" at bounding box center [281, 265] width 345 height 5
copy span "SCTASK0855890"
click at [284, 275] on div "[DATE] 15:03 [PERSON_NAME] Delete note" at bounding box center [324, 276] width 430 height 11
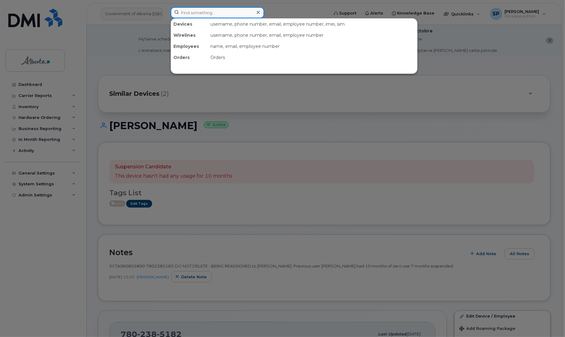
click at [221, 11] on input at bounding box center [218, 12] width 94 height 11
paste input "[PERSON_NAME]"
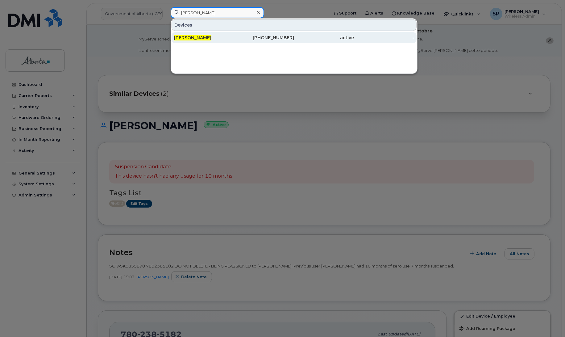
type input "[PERSON_NAME]"
click at [195, 40] on span "[PERSON_NAME]" at bounding box center [192, 38] width 37 height 6
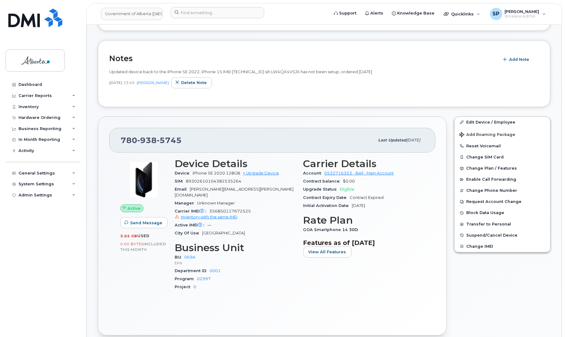
scroll to position [127, 0]
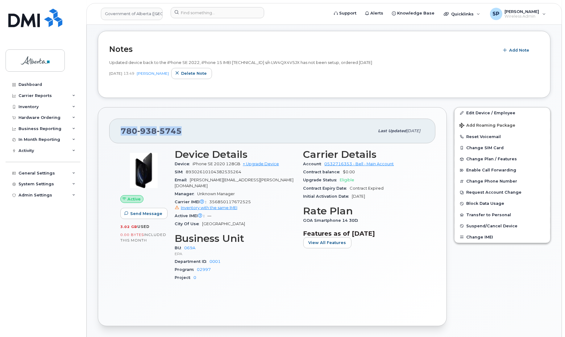
drag, startPoint x: 186, startPoint y: 131, endPoint x: 111, endPoint y: 132, distance: 74.4
click at [111, 132] on div "[PHONE_NUMBER] Last updated [DATE]" at bounding box center [272, 131] width 326 height 25
copy span "[PHONE_NUMBER]"
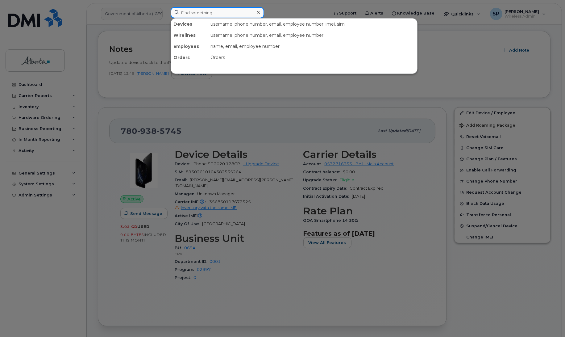
click at [185, 13] on input at bounding box center [218, 12] width 94 height 11
paste input "7802633674"
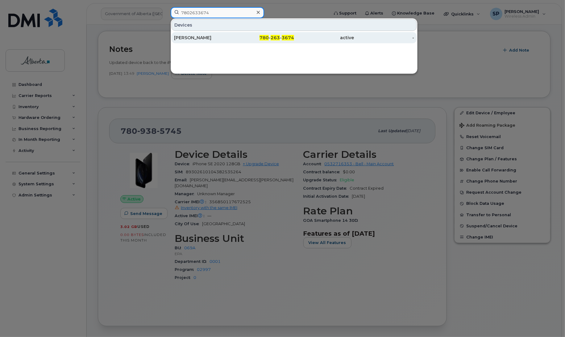
type input "7802633674"
click at [198, 39] on div "Paul R Smith" at bounding box center [204, 38] width 60 height 6
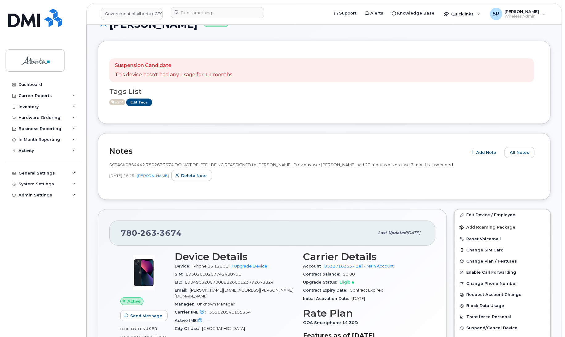
scroll to position [100, 0]
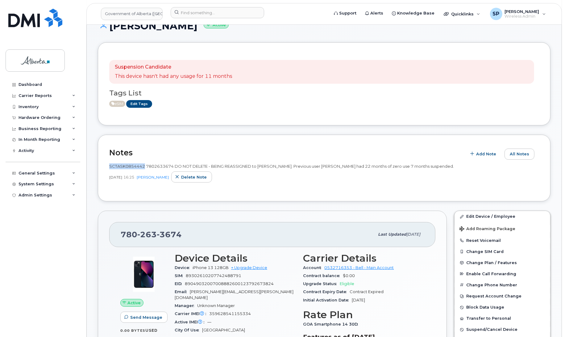
drag, startPoint x: 144, startPoint y: 165, endPoint x: 110, endPoint y: 166, distance: 34.3
click at [110, 166] on span "SCTASK0854442 7802633674 DO NOT DELETE - BEING REASSIGNED to Paul R Smith. Prev…" at bounding box center [281, 166] width 345 height 5
copy span "SCTASK0854442"
click at [192, 10] on input at bounding box center [218, 12] width 94 height 11
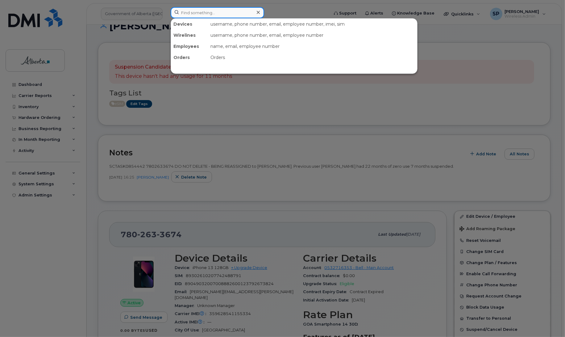
paste input "7809165824"
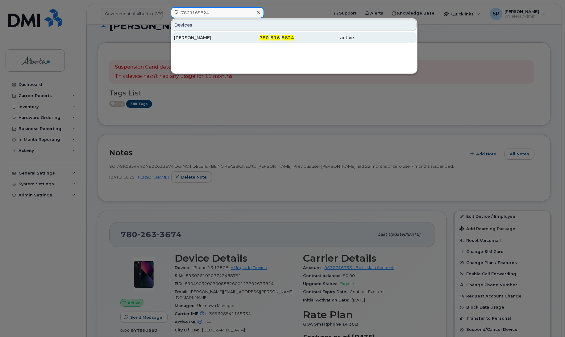
type input "7809165824"
click at [189, 37] on div "Jaimee Kepa" at bounding box center [204, 38] width 60 height 6
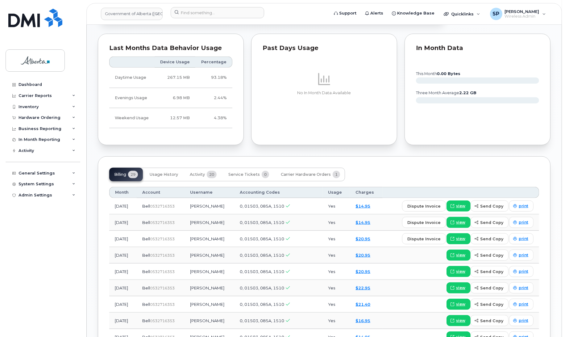
scroll to position [366, 0]
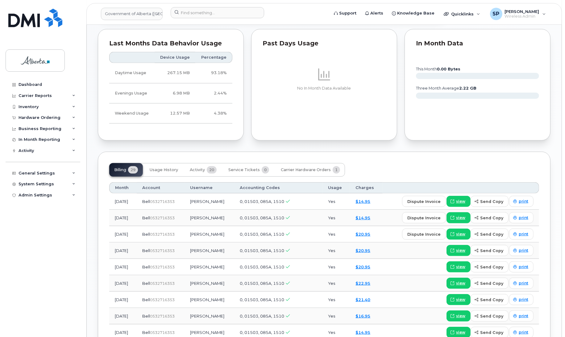
click at [383, 150] on div "Tags List Add tags Add Note [PHONE_NUMBER] Last updated [DATE] Active Send Mess…" at bounding box center [324, 189] width 453 height 933
click at [533, 166] on div "Billing 29 Usage History Activity 20 Service Tickets 0 Carrier Hardware Orders 1" at bounding box center [324, 170] width 430 height 14
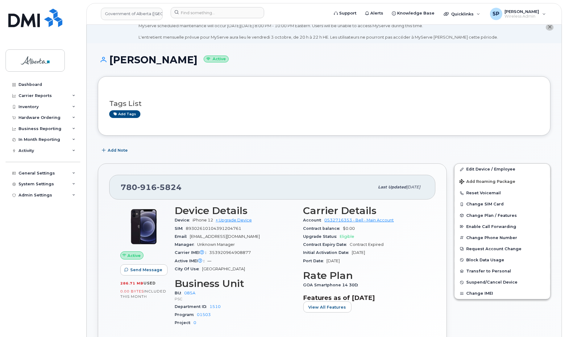
scroll to position [0, 0]
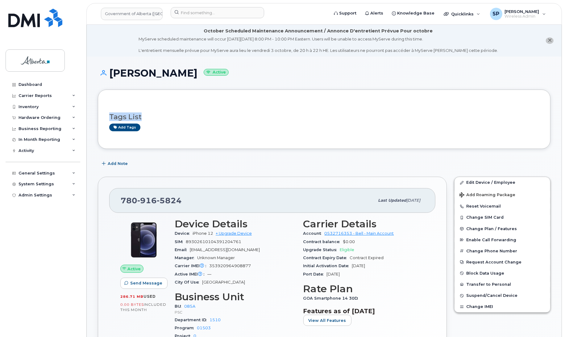
drag, startPoint x: 565, startPoint y: 90, endPoint x: 571, endPoint y: 107, distance: 19.0
click at [118, 165] on span "Add Note" at bounding box center [118, 164] width 20 height 6
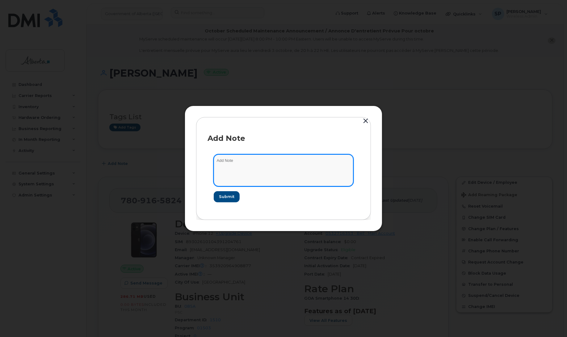
click at [279, 165] on textarea at bounding box center [284, 169] width 140 height 31
type textarea "N"
type textarea "Codes were updated by EPS Admin to 596A 5432 74032 on August 26, 2025. Updating…"
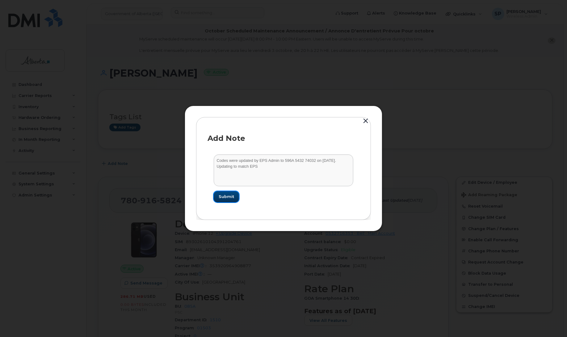
click at [223, 195] on span "Submit" at bounding box center [226, 197] width 15 height 6
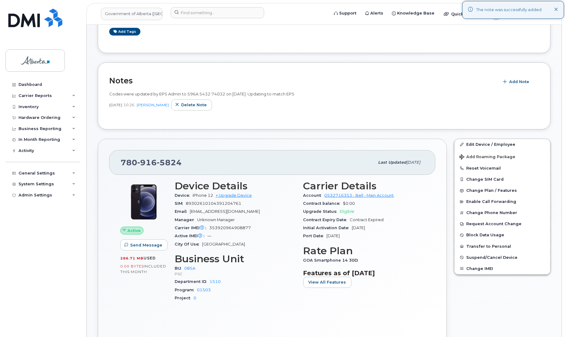
scroll to position [148, 0]
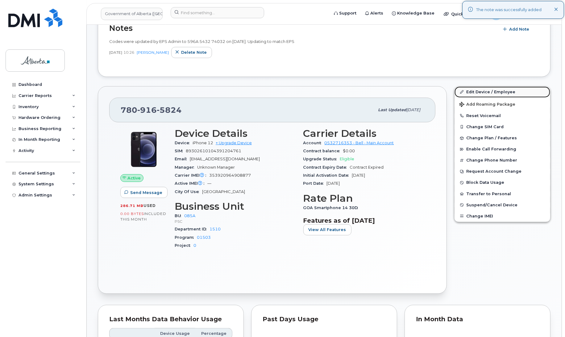
click at [487, 93] on link "Edit Device / Employee" at bounding box center [503, 91] width 96 height 11
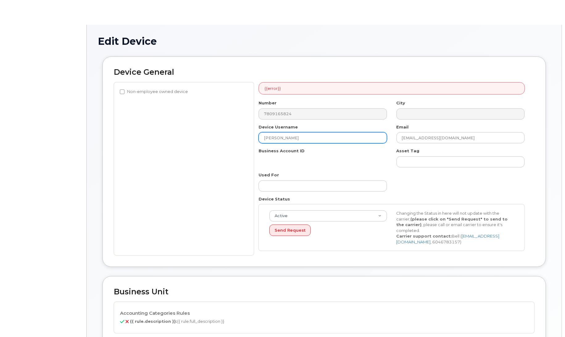
select select "4749745"
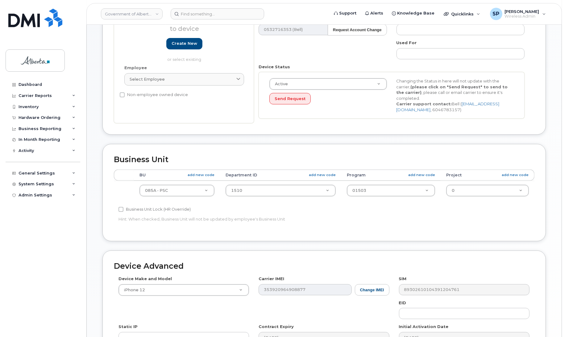
scroll to position [147, 0]
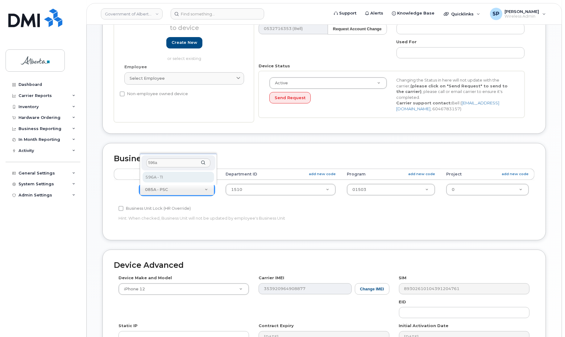
type input "596a"
select select "4797729"
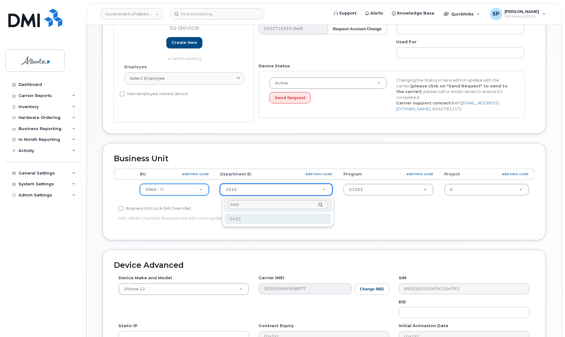
type input "5432"
type input "33961750"
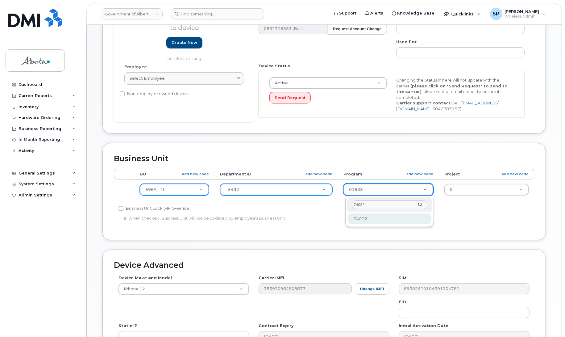
type input "74032"
type input "33961751"
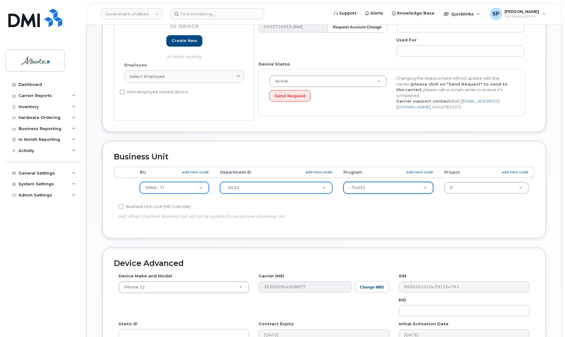
scroll to position [244, 0]
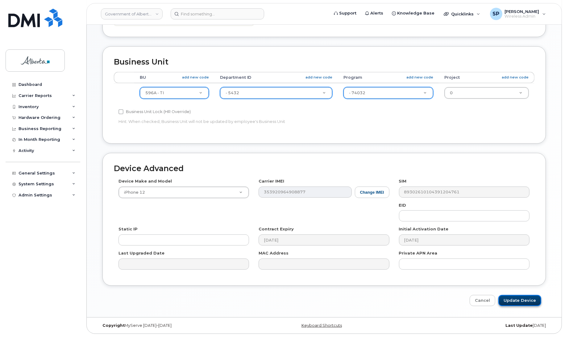
click at [512, 300] on input "Update Device" at bounding box center [520, 300] width 43 height 11
type input "Saving..."
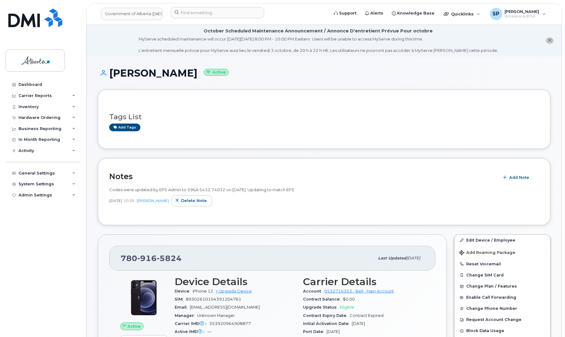
click at [201, 13] on input at bounding box center [218, 12] width 94 height 11
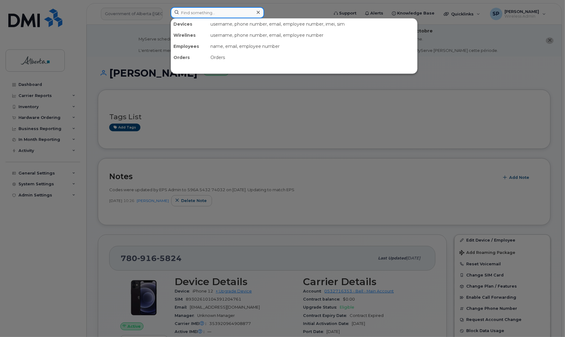
paste input "7809208657"
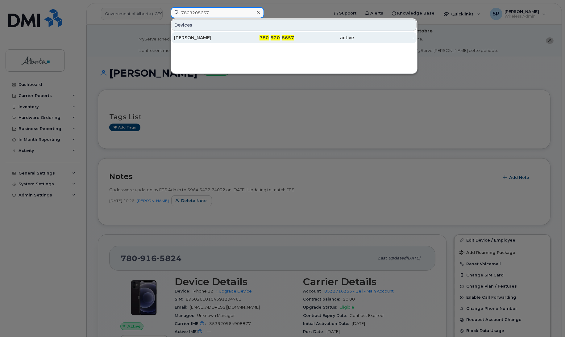
type input "7809208657"
click at [189, 39] on div "Eric Erl" at bounding box center [204, 38] width 60 height 6
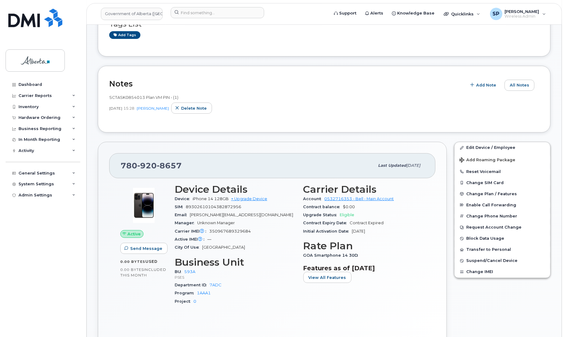
scroll to position [121, 0]
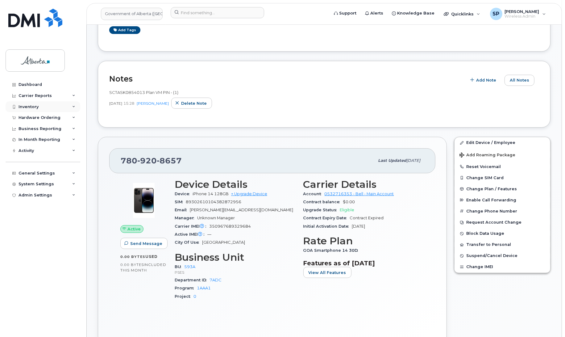
click at [24, 109] on div "Inventory" at bounding box center [29, 106] width 20 height 5
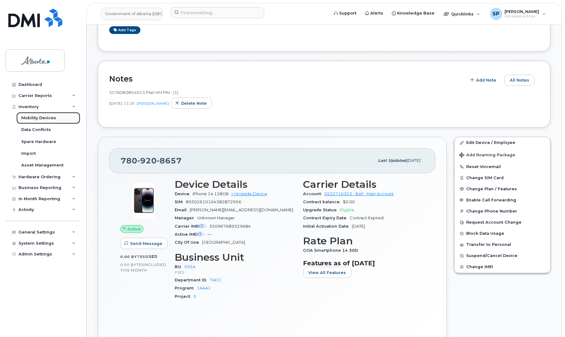
click at [31, 117] on div "Mobility Devices" at bounding box center [38, 118] width 35 height 6
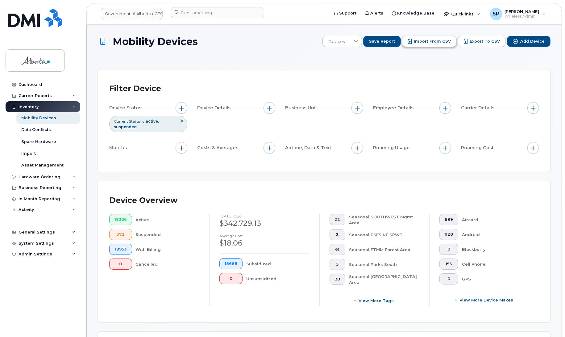
click at [424, 39] on span "Import from CSV" at bounding box center [432, 42] width 37 height 6
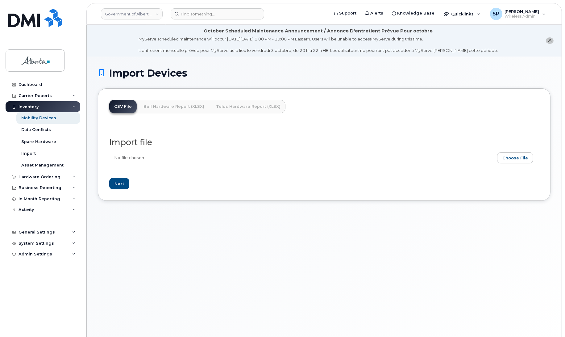
click at [508, 155] on input "file" at bounding box center [321, 159] width 425 height 14
type input "C:\fakepath\DEPTID CHANGE [DATE].csv"
click at [119, 184] on input "Next" at bounding box center [119, 183] width 20 height 11
type input "Loading..."
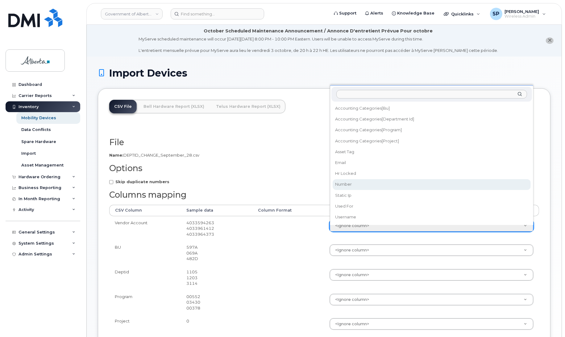
select select "number"
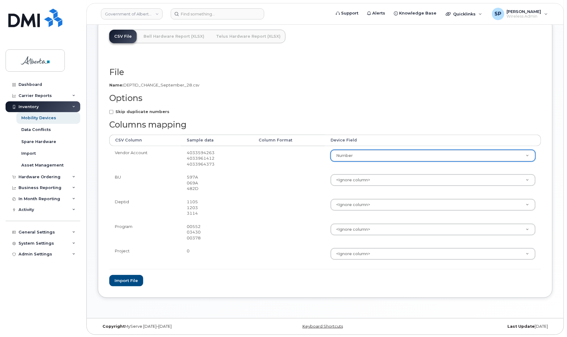
scroll to position [71, 0]
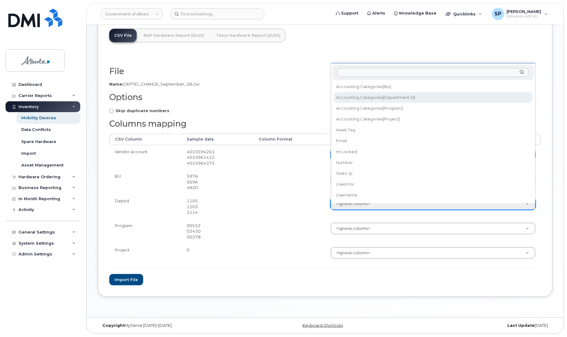
select select "accounting_categories[Department ID]"
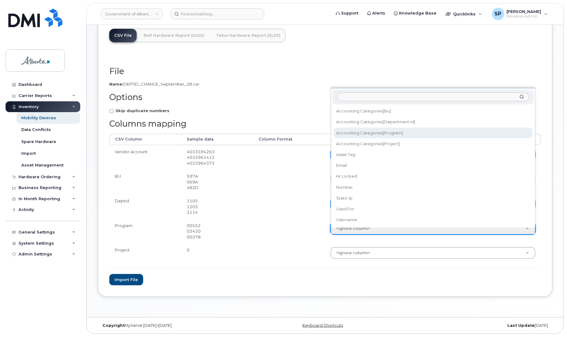
select select "accounting_categories[Program]"
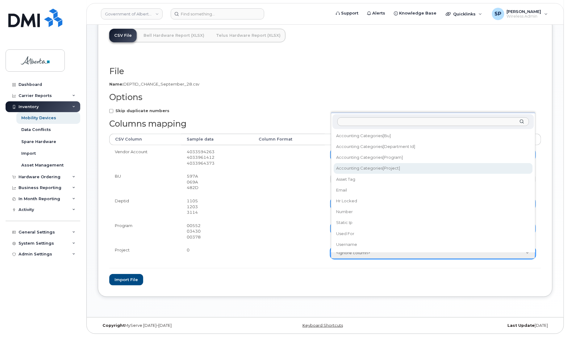
select select "accounting_categories[Project]"
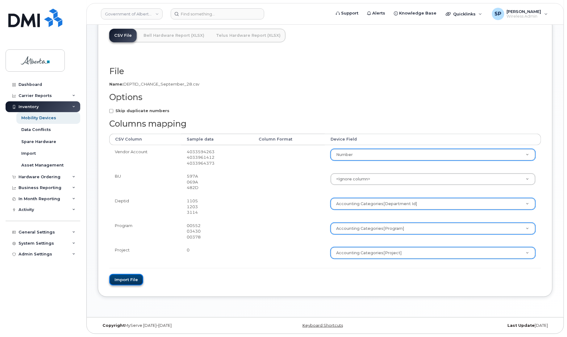
click at [132, 282] on button "Import file" at bounding box center [126, 279] width 34 height 11
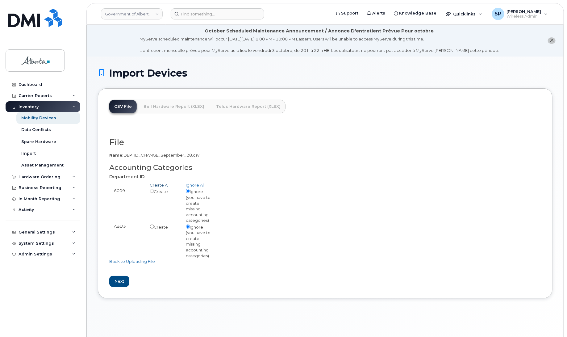
click at [155, 184] on link "Create All" at bounding box center [160, 184] width 20 height 5
radio input "true"
click at [121, 284] on input "Next" at bounding box center [119, 281] width 20 height 11
type input "Loading..."
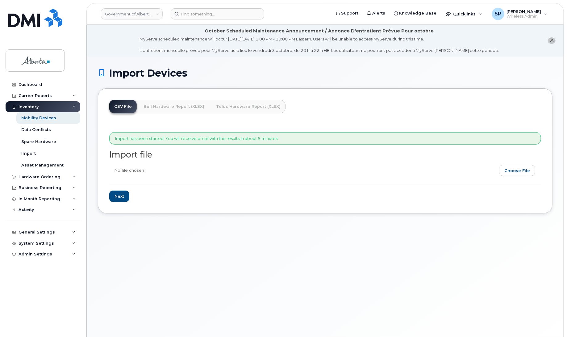
click at [556, 72] on div "Import Devices CSV File Bell Hardware Report (XLSX) Telus Hardware Report (XLSX…" at bounding box center [325, 203] width 477 height 295
click at [189, 14] on input at bounding box center [218, 13] width 94 height 11
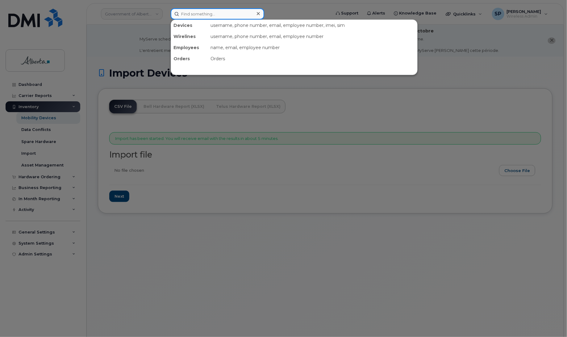
paste input "7809155531"
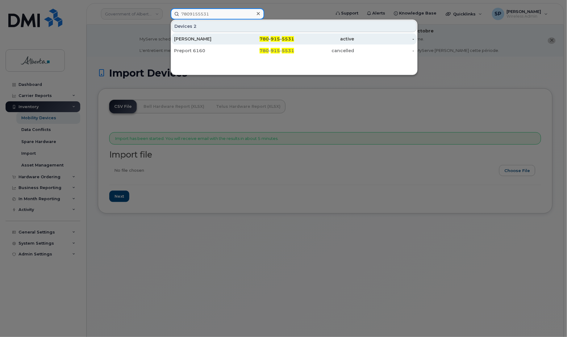
type input "7809155531"
click at [186, 39] on div "[PERSON_NAME]" at bounding box center [204, 39] width 60 height 6
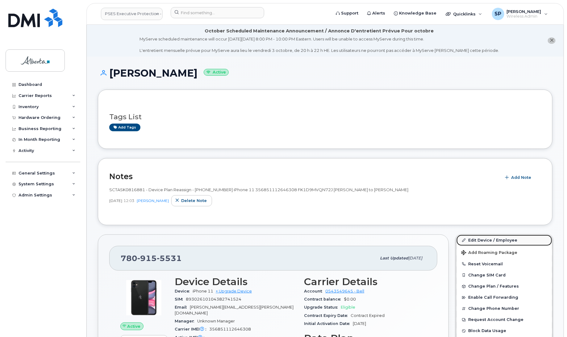
click at [475, 240] on link "Edit Device / Employee" at bounding box center [505, 240] width 96 height 11
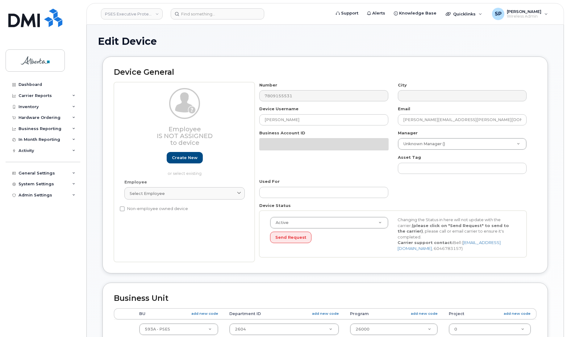
select select "5656568"
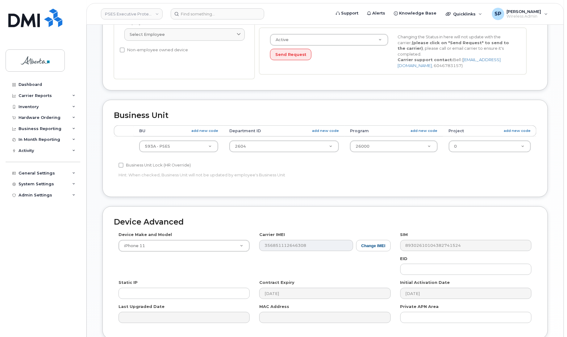
scroll to position [189, 0]
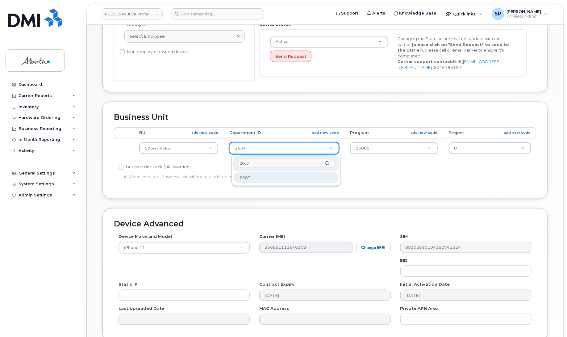
type input "2603"
type input "5656570"
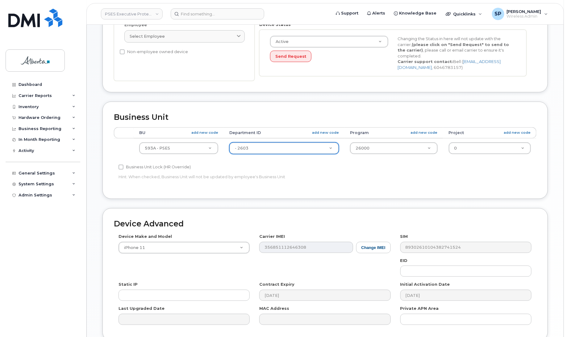
scroll to position [245, 0]
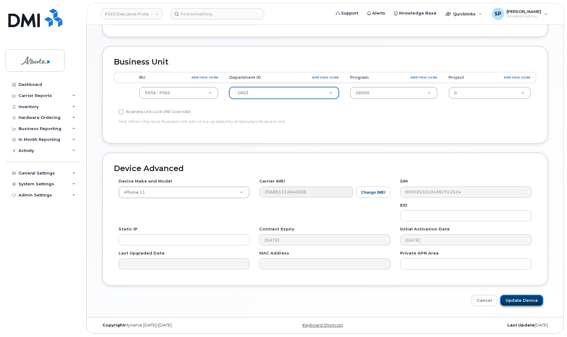
click at [525, 297] on input "Update Device" at bounding box center [521, 300] width 43 height 11
type input "Saving..."
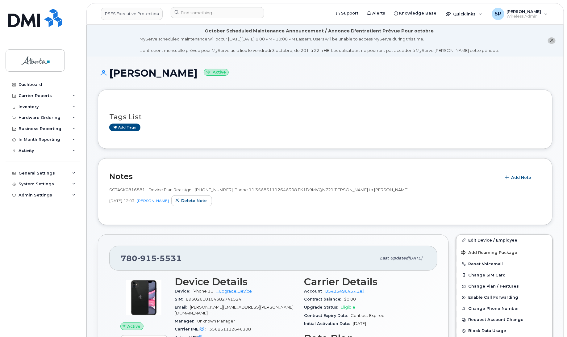
click at [547, 74] on h1 "[PERSON_NAME] Active" at bounding box center [325, 73] width 455 height 11
click at [115, 11] on link "PSES Executive Protection - [GEOGRAPHIC_DATA]" at bounding box center [132, 14] width 62 height 12
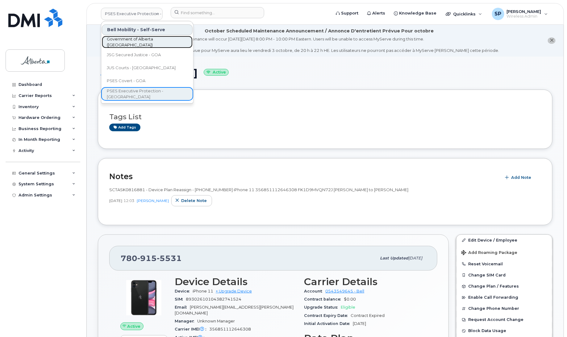
click at [125, 42] on span "Government of Alberta ([GEOGRAPHIC_DATA])" at bounding box center [142, 42] width 71 height 12
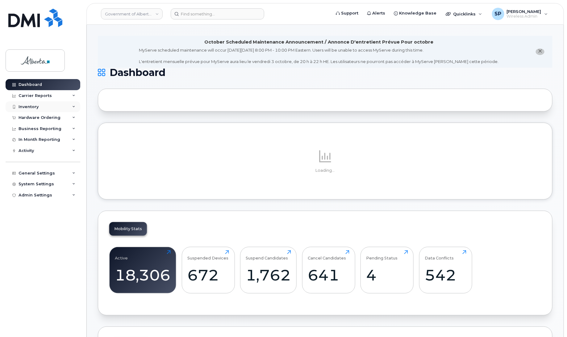
click at [42, 109] on div "Inventory" at bounding box center [43, 106] width 75 height 11
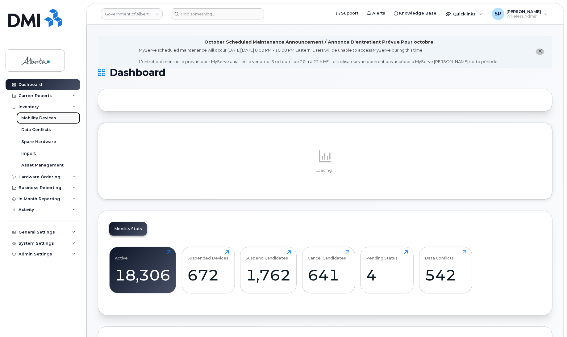
click at [45, 118] on div "Mobility Devices" at bounding box center [38, 118] width 35 height 6
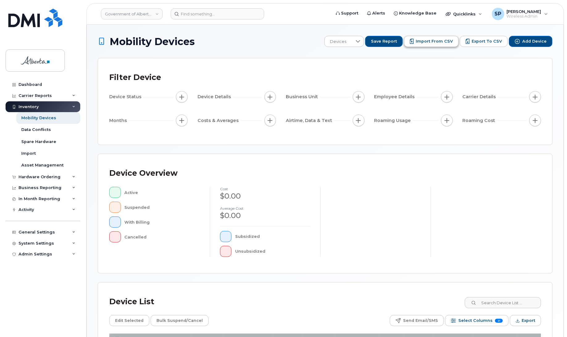
click at [433, 42] on span "Import from CSV" at bounding box center [434, 42] width 37 height 6
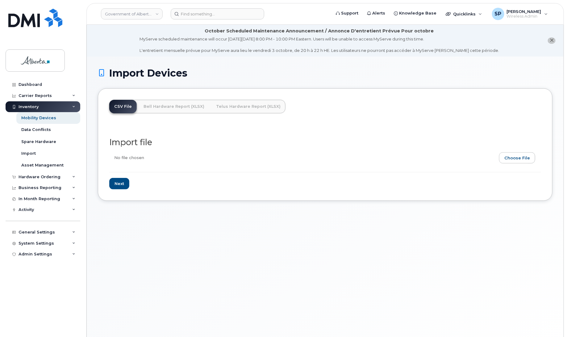
click at [519, 159] on input "file" at bounding box center [322, 159] width 427 height 14
type input "C:\fakepath\DEPTID CHANGE [DATE].csv"
click at [116, 185] on input "Next" at bounding box center [119, 183] width 20 height 11
type input "Loading..."
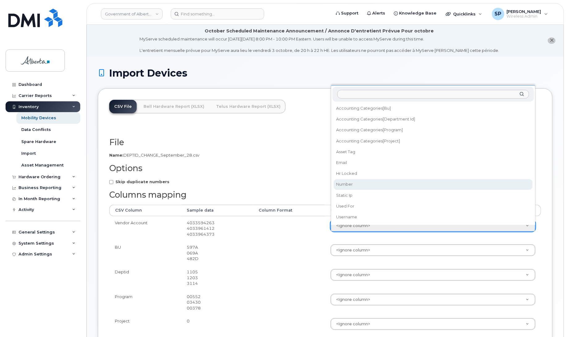
select select "number"
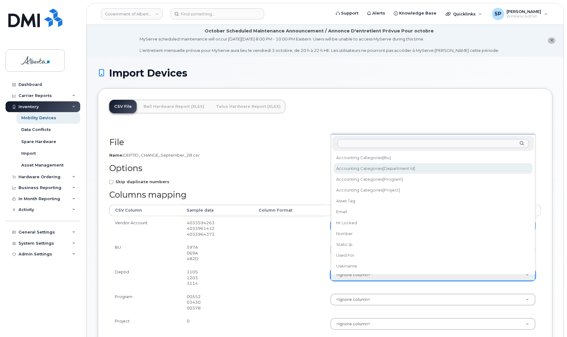
select select "accounting_categories[Department ID]"
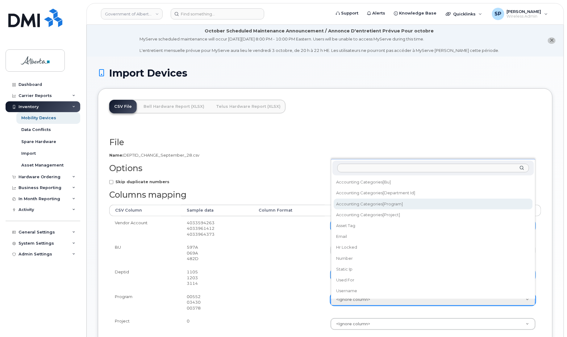
select select "accounting_categories[Program]"
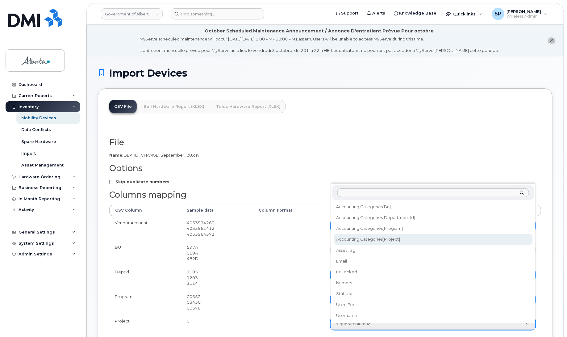
select select "accounting_categories[Project]"
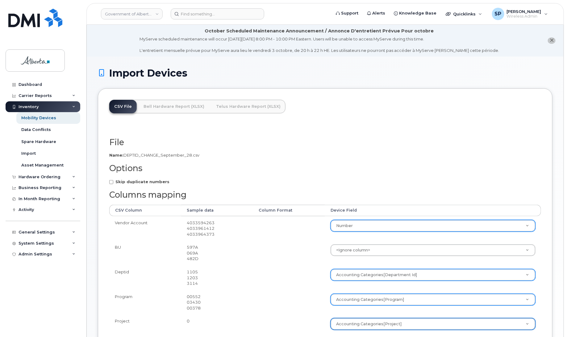
scroll to position [71, 0]
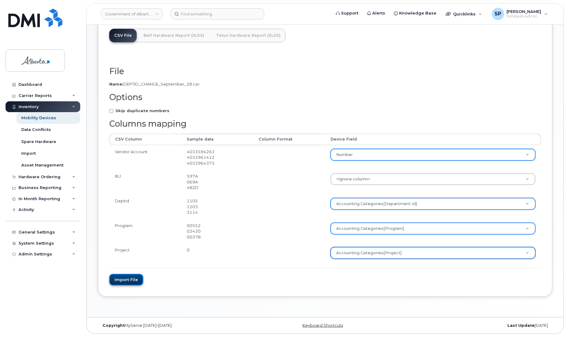
click at [125, 282] on button "Import file" at bounding box center [126, 279] width 34 height 11
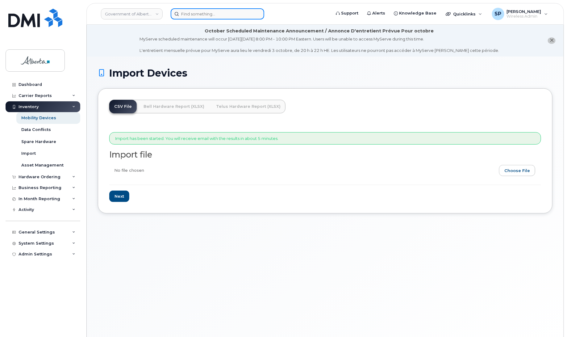
click at [222, 15] on input at bounding box center [218, 13] width 94 height 11
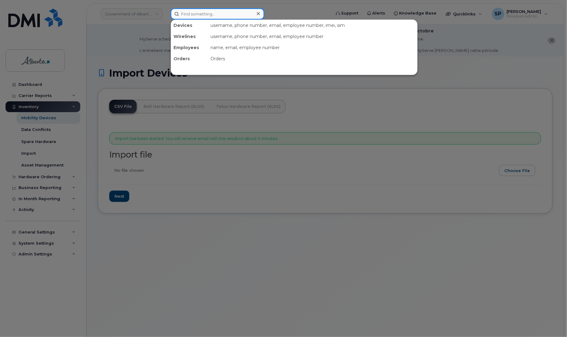
paste input "4033080692"
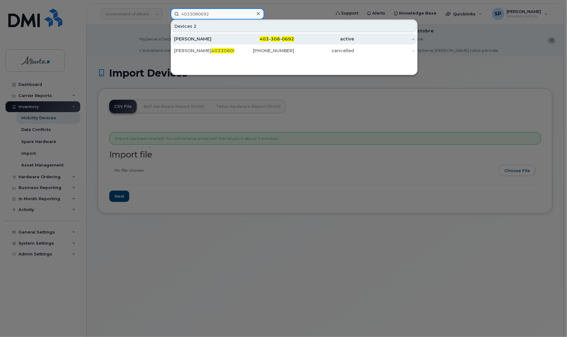
type input "4033080692"
click at [204, 41] on div "[PERSON_NAME]" at bounding box center [204, 39] width 60 height 6
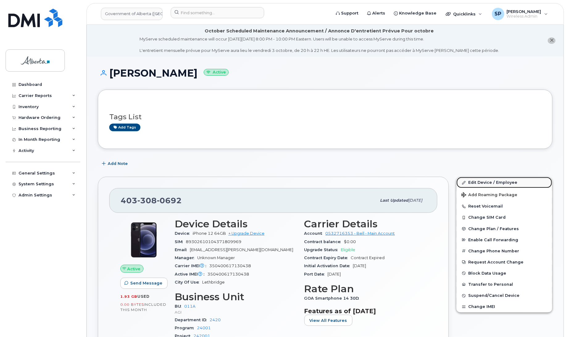
click at [480, 182] on link "Edit Device / Employee" at bounding box center [505, 182] width 96 height 11
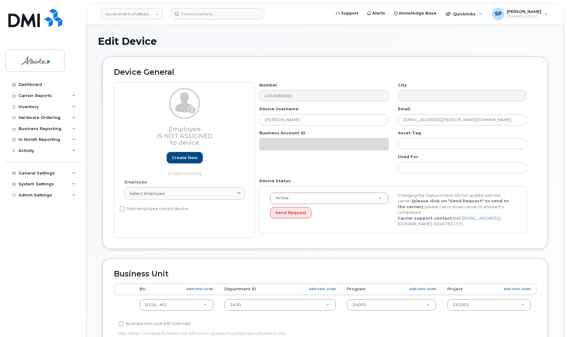
select select "4120336"
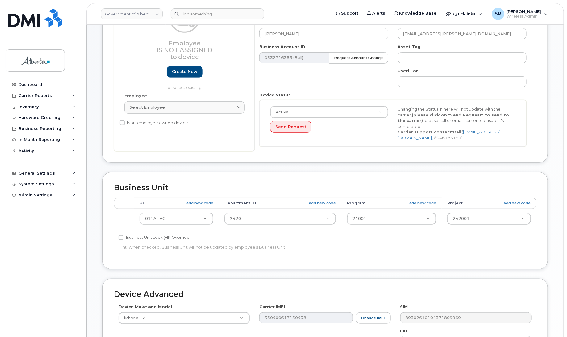
scroll to position [118, 0]
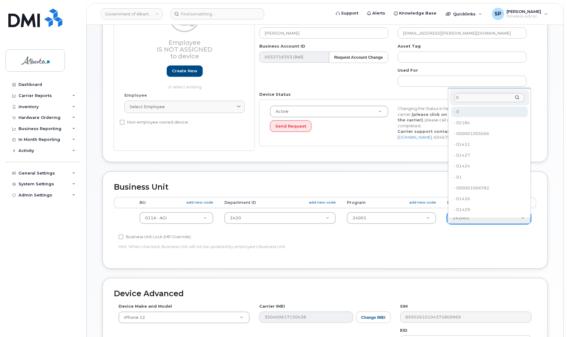
type input "0"
type input "4753728"
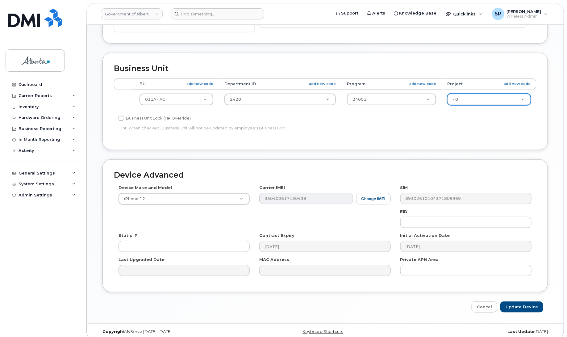
scroll to position [238, 0]
click at [524, 306] on input "Update Device" at bounding box center [521, 305] width 43 height 11
type input "Saving..."
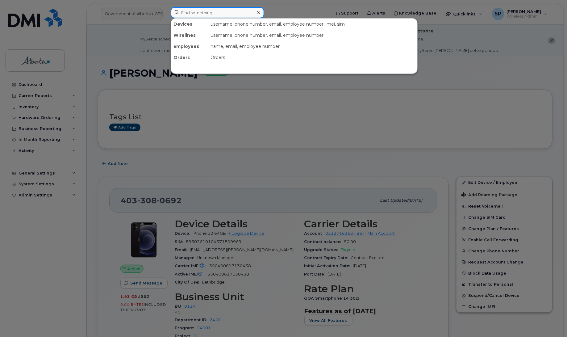
click at [181, 13] on input at bounding box center [218, 12] width 94 height 11
paste input "5873857196"
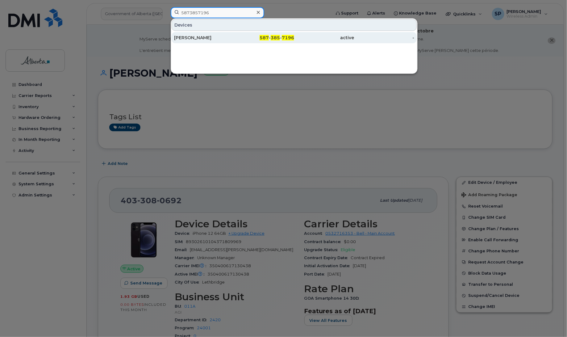
type input "5873857196"
click at [195, 37] on div "[PERSON_NAME]" at bounding box center [204, 38] width 60 height 6
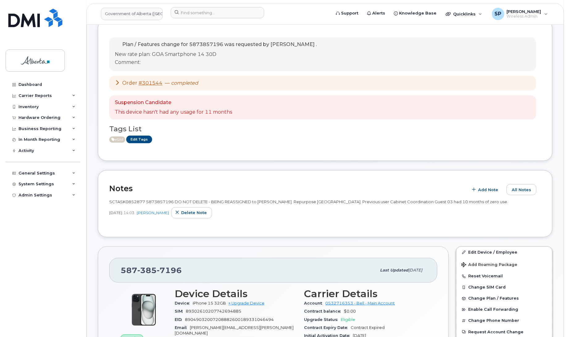
scroll to position [73, 0]
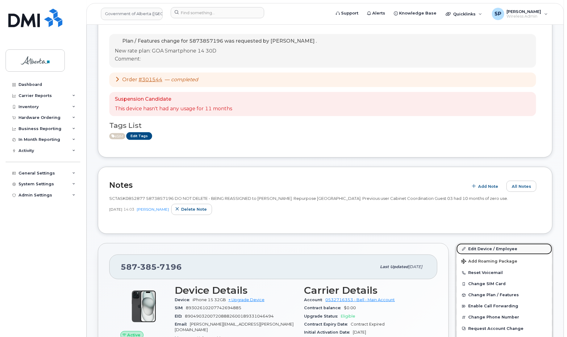
click at [485, 249] on link "Edit Device / Employee" at bounding box center [505, 248] width 96 height 11
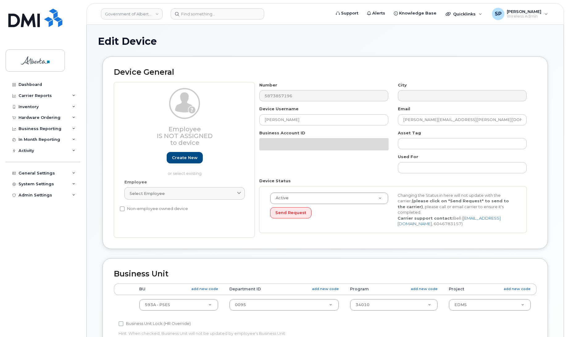
select select "4797682"
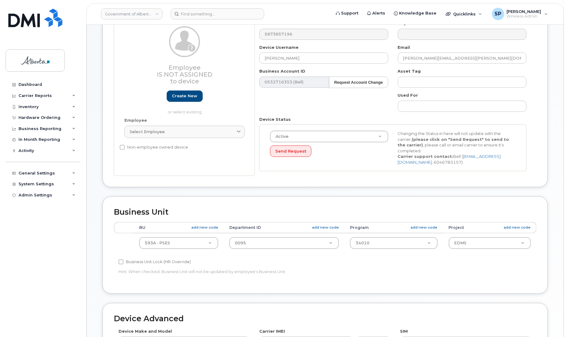
scroll to position [98, 0]
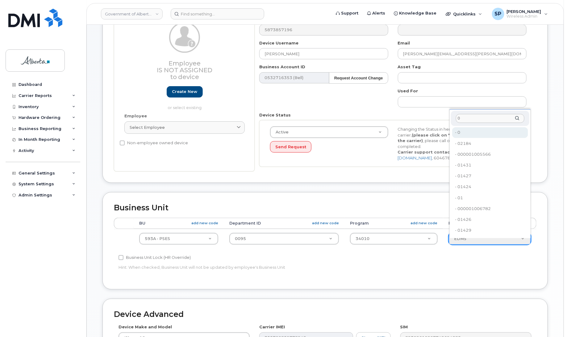
type input "0"
type input "4753728"
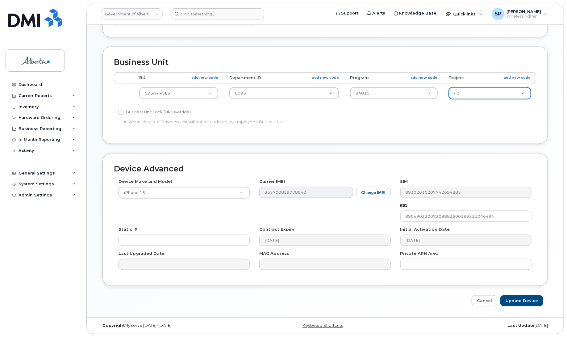
scroll to position [244, 0]
click at [525, 299] on input "Update Device" at bounding box center [521, 300] width 43 height 11
type input "Saving..."
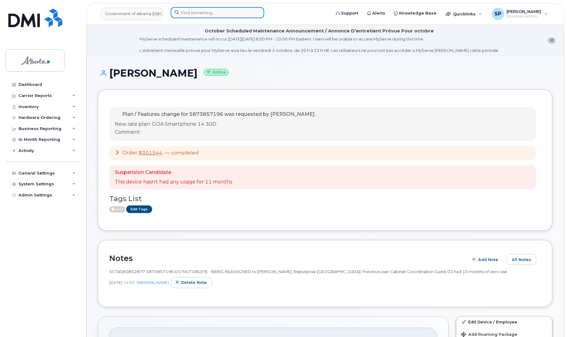
click at [223, 11] on input at bounding box center [218, 12] width 94 height 11
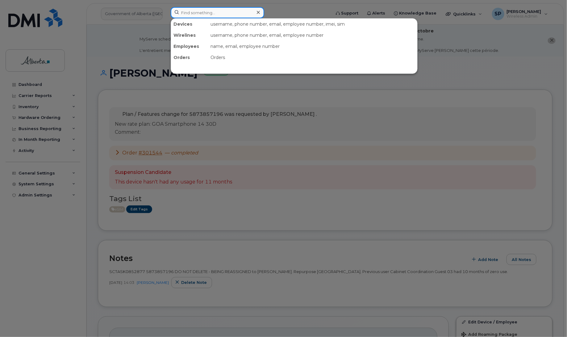
paste input "7805178066"
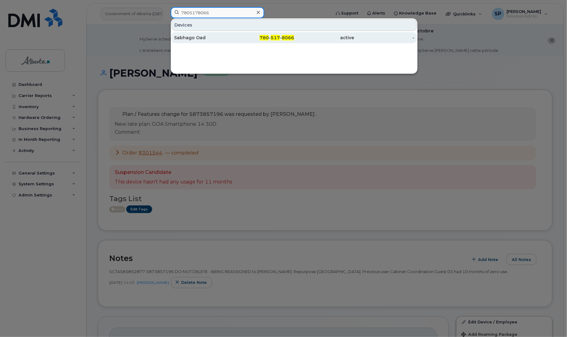
type input "7805178066"
click at [197, 40] on div "Sabhago Oad" at bounding box center [204, 38] width 60 height 6
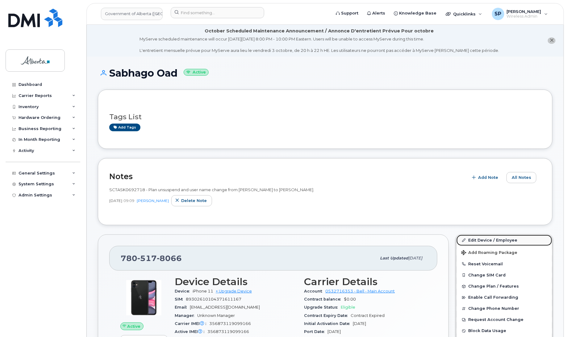
click at [490, 241] on link "Edit Device / Employee" at bounding box center [505, 240] width 96 height 11
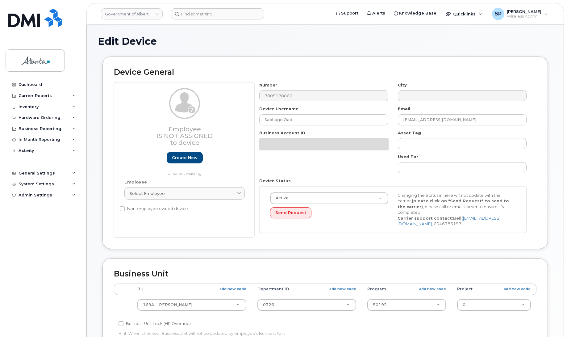
select select "4681667"
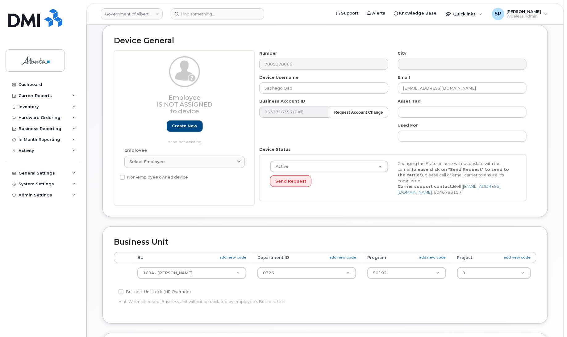
scroll to position [83, 0]
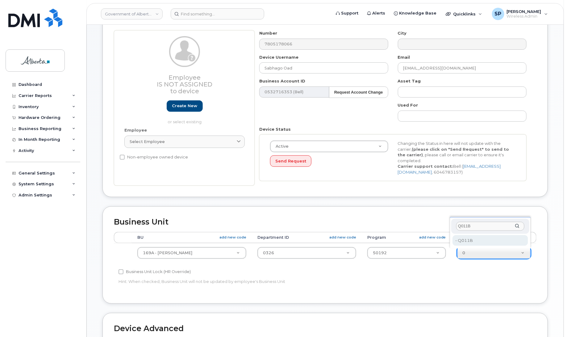
type input "Q011B"
type input "4753774"
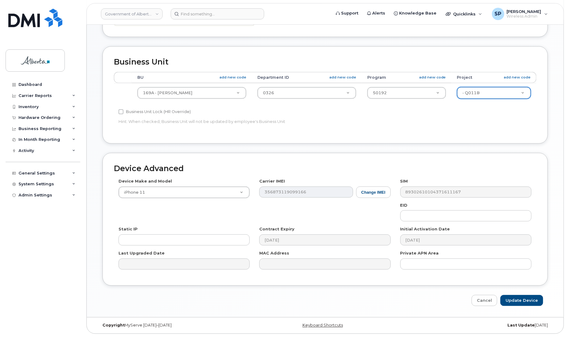
scroll to position [244, 0]
click at [527, 297] on input "Update Device" at bounding box center [521, 300] width 43 height 11
type input "Saving..."
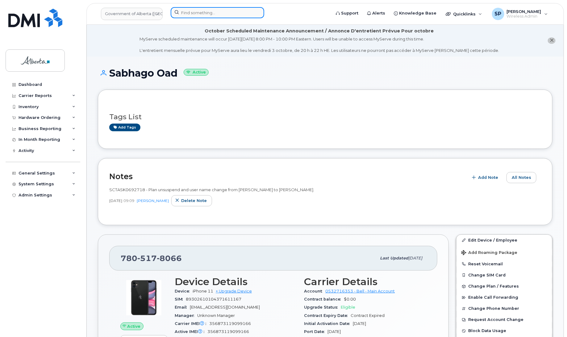
click at [212, 13] on input at bounding box center [218, 12] width 94 height 11
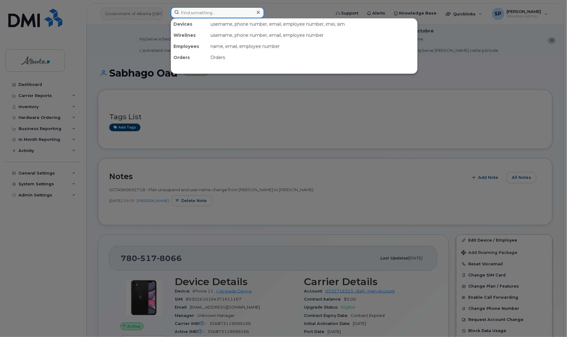
paste input "7806909365"
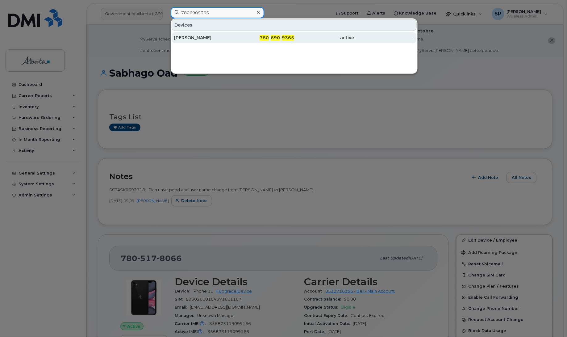
type input "7806909365"
click at [196, 39] on div "[PERSON_NAME]" at bounding box center [204, 38] width 60 height 6
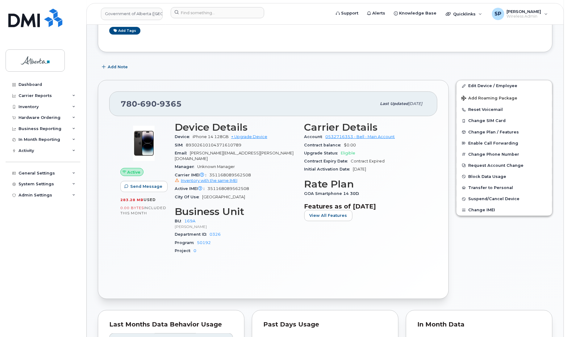
scroll to position [94, 0]
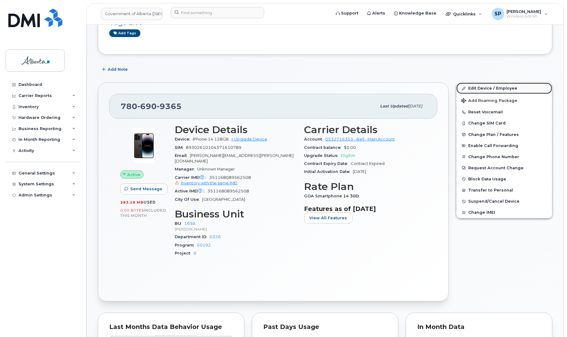
click at [490, 86] on link "Edit Device / Employee" at bounding box center [505, 88] width 96 height 11
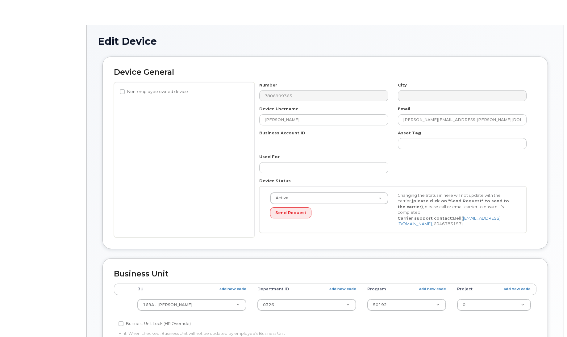
select select "4681667"
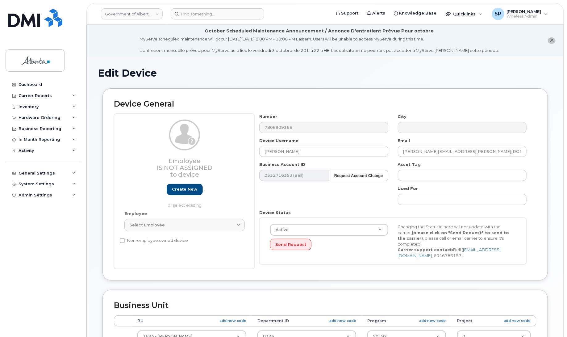
drag, startPoint x: 567, startPoint y: 86, endPoint x: 587, endPoint y: 159, distance: 75.3
click at [567, 159] on html "Government of [GEOGRAPHIC_DATA] (GOA) Support Alerts Knowledge Base Quicklinks …" at bounding box center [283, 290] width 567 height 580
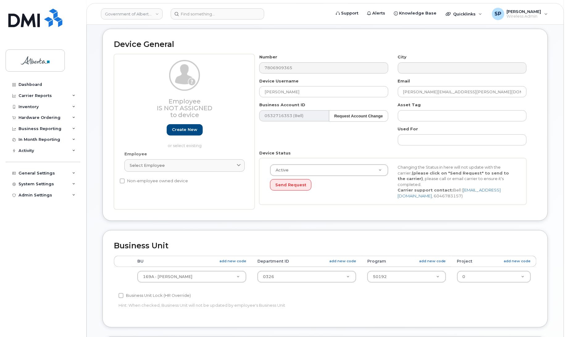
scroll to position [70, 0]
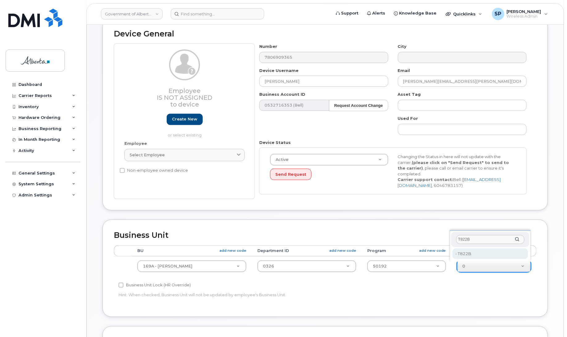
type input "T822B"
type input "4753773"
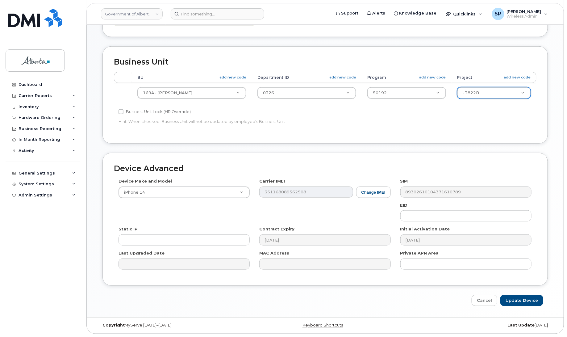
scroll to position [244, 0]
click at [520, 299] on input "Update Device" at bounding box center [521, 300] width 43 height 11
type input "Saving..."
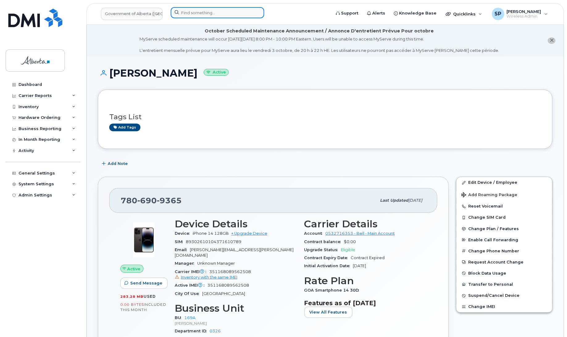
click at [215, 8] on input at bounding box center [218, 12] width 94 height 11
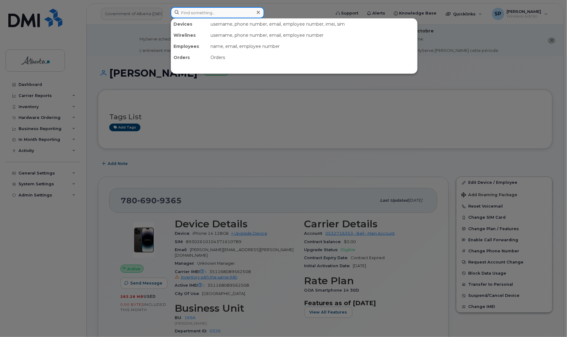
paste input "7809820715"
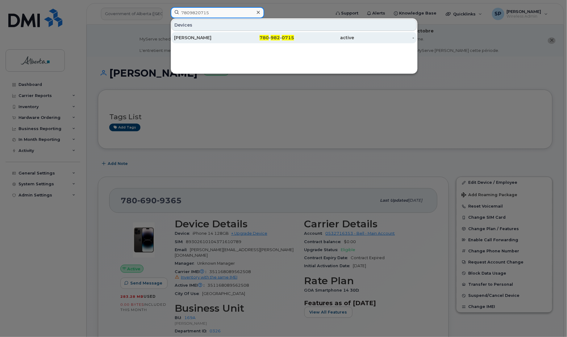
type input "7809820715"
click at [195, 39] on div "[PERSON_NAME]" at bounding box center [204, 38] width 60 height 6
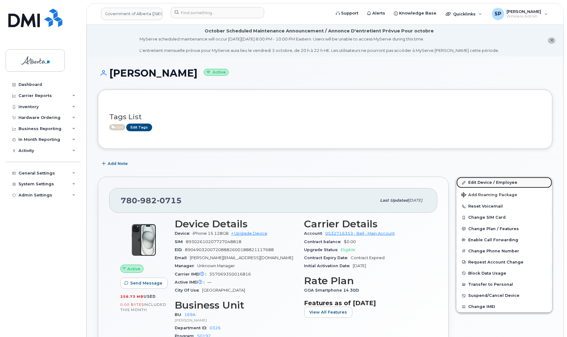
click at [473, 181] on link "Edit Device / Employee" at bounding box center [505, 182] width 96 height 11
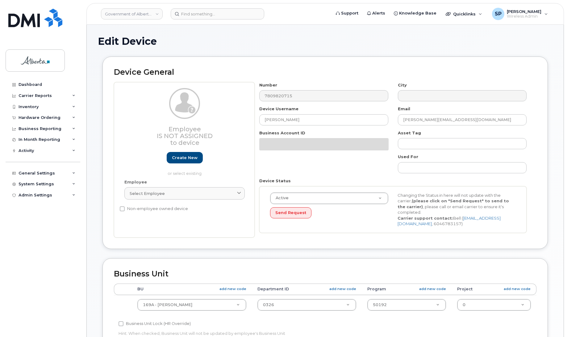
select select "4681667"
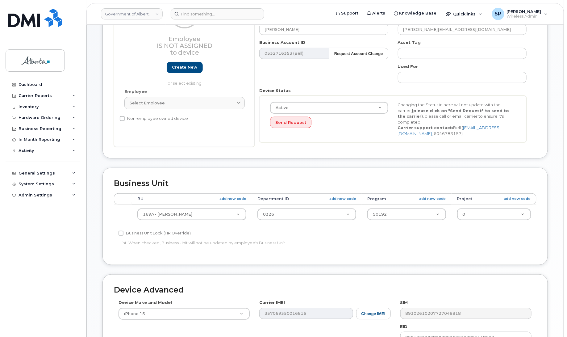
scroll to position [133, 0]
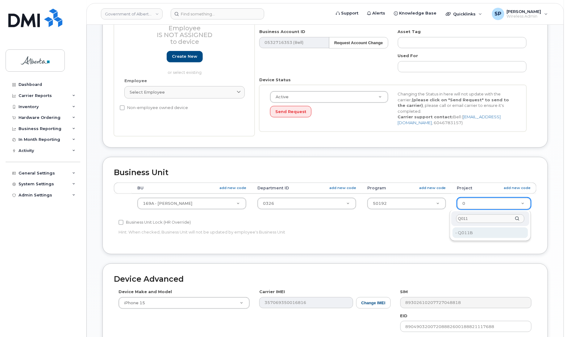
type input "Q011"
type input "4753774"
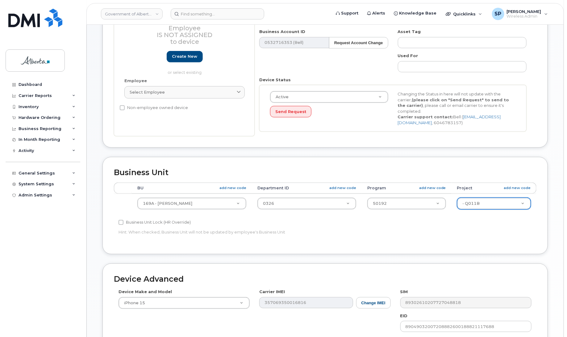
scroll to position [244, 0]
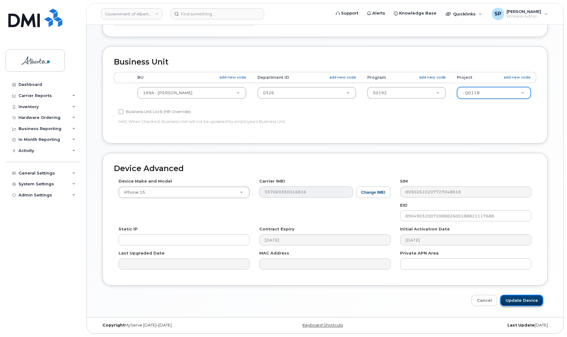
click at [522, 299] on input "Update Device" at bounding box center [521, 300] width 43 height 11
type input "Saving..."
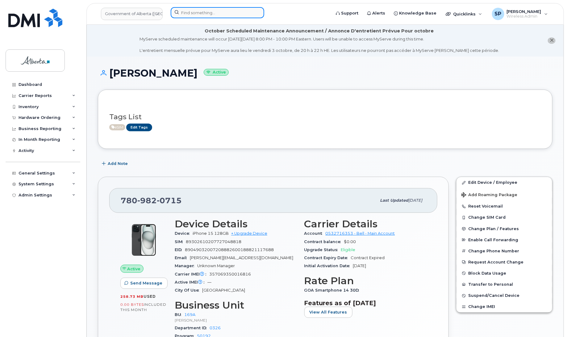
click at [232, 13] on input at bounding box center [218, 12] width 94 height 11
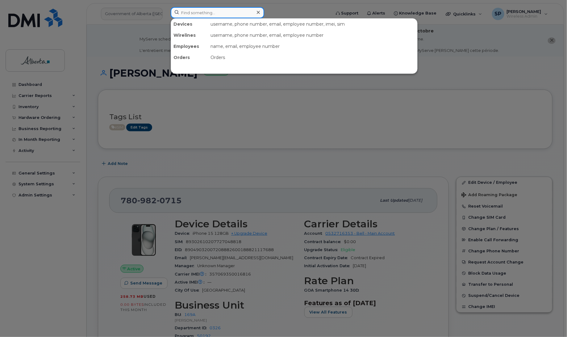
paste input "4034934640"
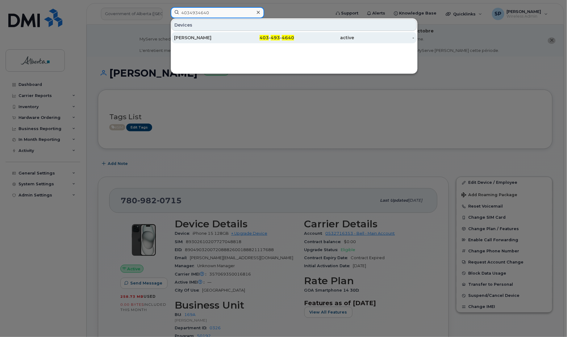
type input "4034934640"
click at [217, 39] on div "[PERSON_NAME]" at bounding box center [204, 38] width 60 height 6
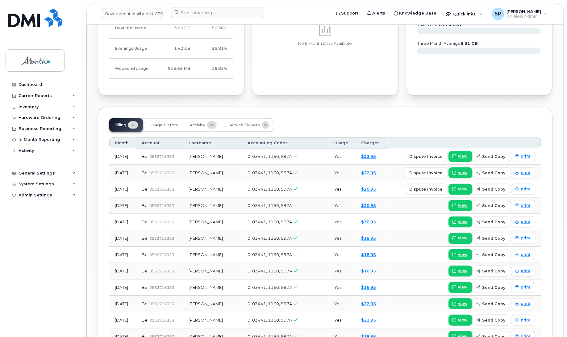
scroll to position [387, 0]
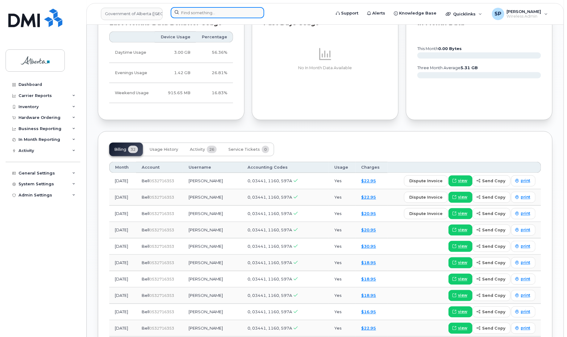
click at [190, 8] on input at bounding box center [218, 12] width 94 height 11
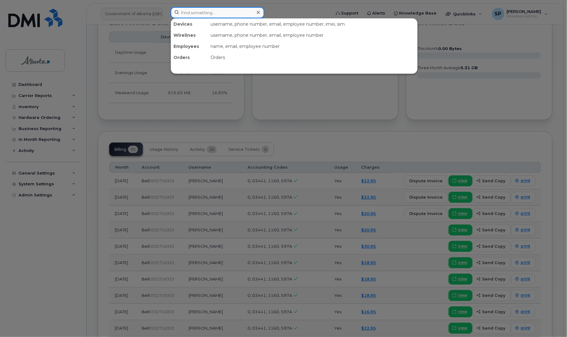
paste input "5878736371"
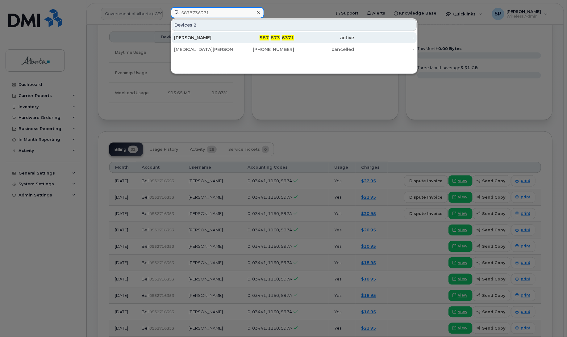
type input "5878736371"
click at [201, 37] on div "[PERSON_NAME]" at bounding box center [204, 38] width 60 height 6
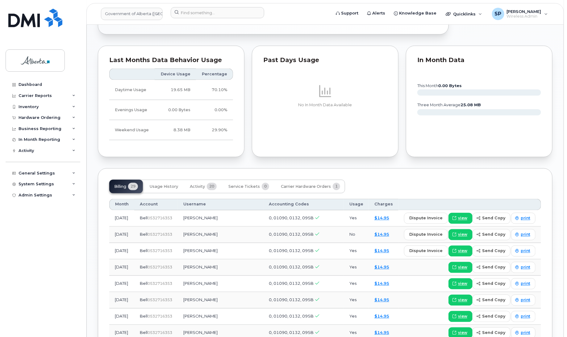
scroll to position [418, 0]
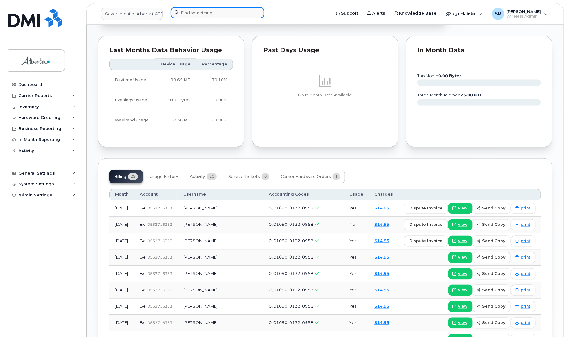
click at [213, 12] on input at bounding box center [218, 12] width 94 height 11
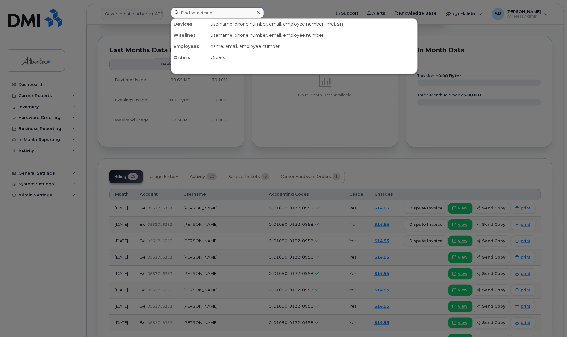
paste input "5879197419"
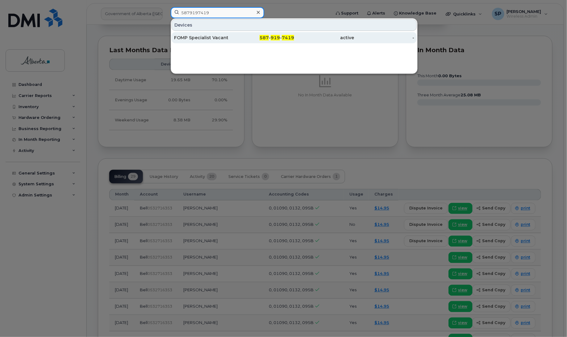
type input "5879197419"
click at [211, 39] on div "FOMP Specialist Vacant" at bounding box center [204, 38] width 60 height 6
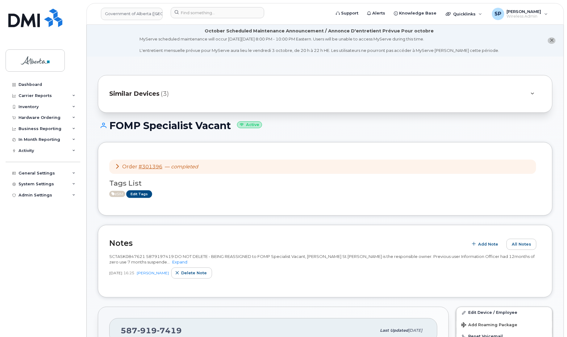
drag, startPoint x: 144, startPoint y: 257, endPoint x: 109, endPoint y: 258, distance: 35.5
click at [109, 258] on div "Notes Add Note All Notes SCTASK0847621 5879197419 DO NOT DELETE - BEING REASSIG…" at bounding box center [325, 261] width 455 height 73
copy span "SCTASK0847621"
